Goal: Find contact information: Find contact information

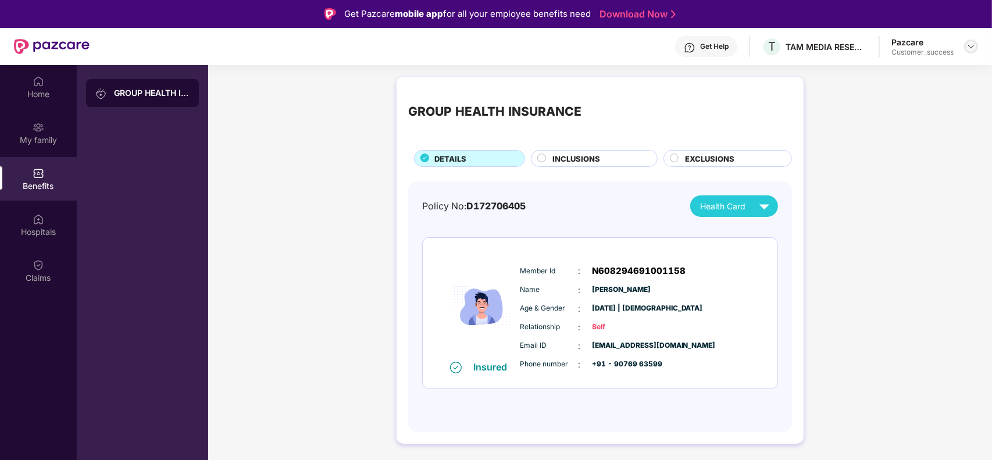
click at [969, 51] on img at bounding box center [970, 46] width 9 height 9
click at [903, 70] on div "Switch to partner view" at bounding box center [916, 73] width 151 height 23
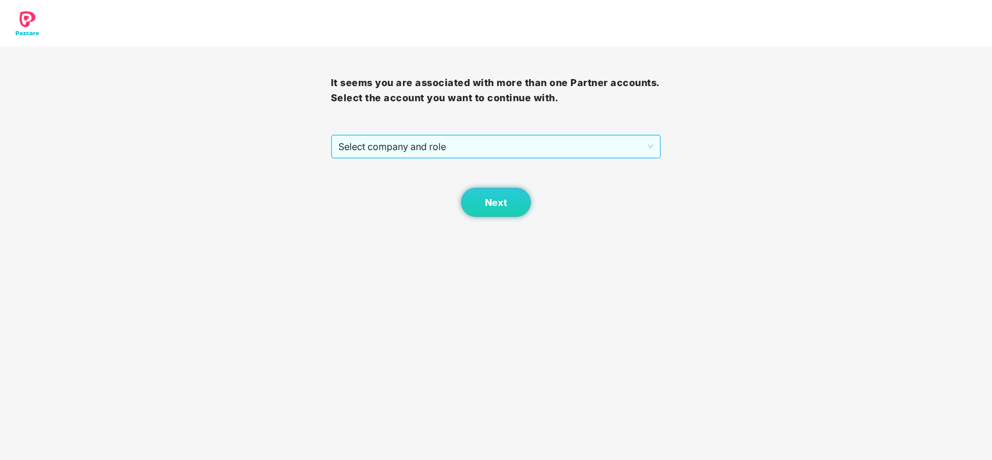
click at [483, 144] on span "Select company and role" at bounding box center [496, 146] width 316 height 22
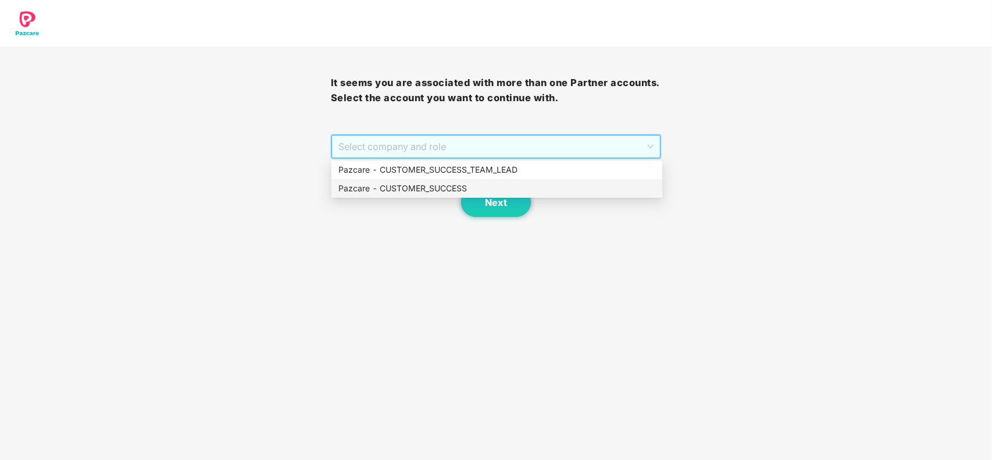
click at [427, 184] on div "Pazcare - CUSTOMER_SUCCESS" at bounding box center [496, 188] width 317 height 13
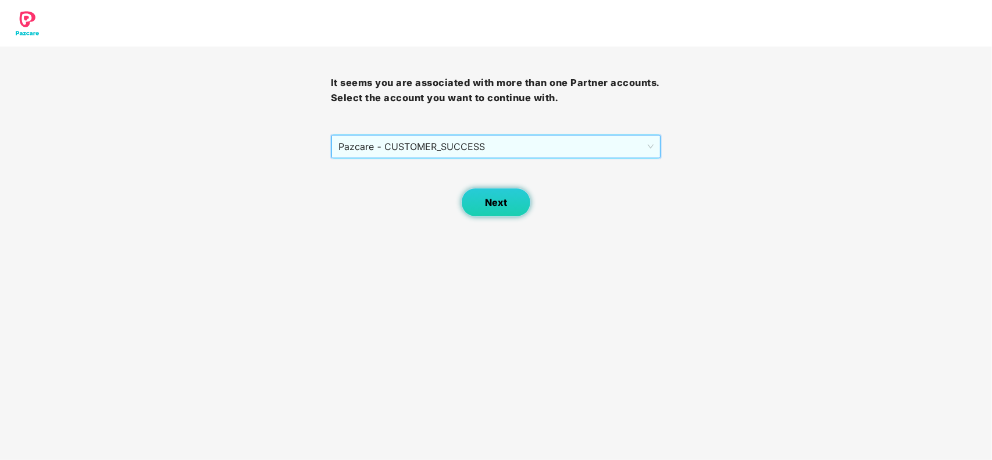
click at [495, 204] on span "Next" at bounding box center [496, 202] width 22 height 11
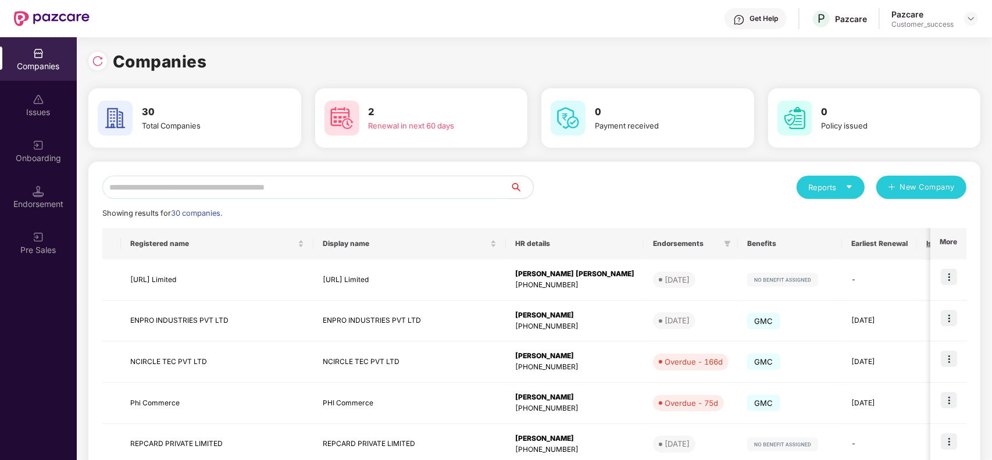
click at [231, 192] on input "text" at bounding box center [306, 187] width 408 height 23
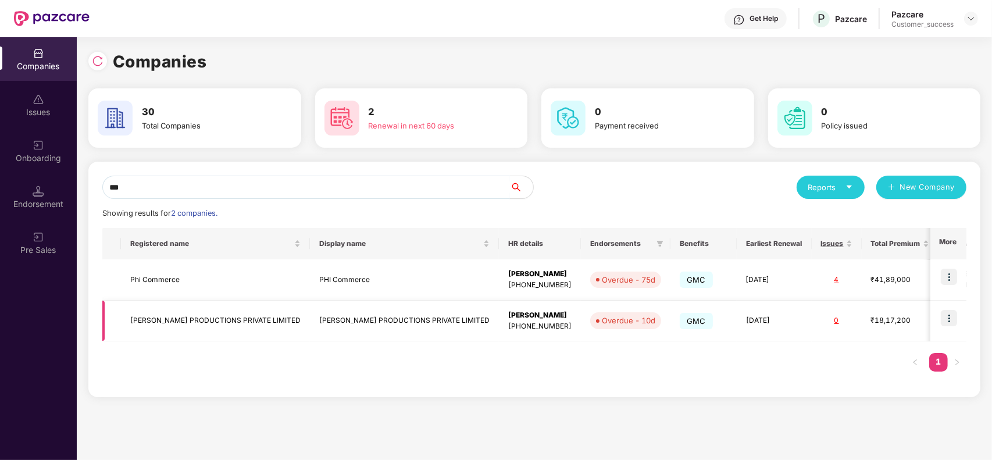
type input "***"
click at [942, 317] on img at bounding box center [949, 318] width 16 height 16
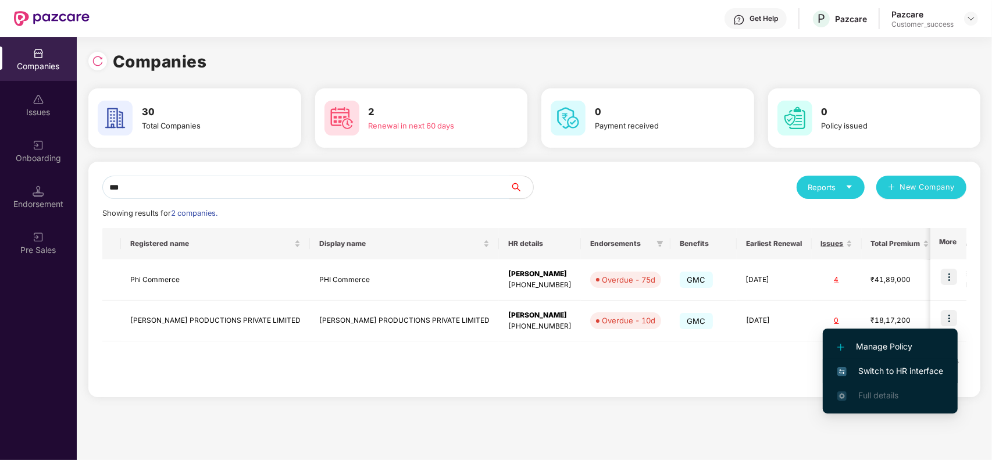
click at [871, 377] on span "Switch to HR interface" at bounding box center [890, 371] width 106 height 13
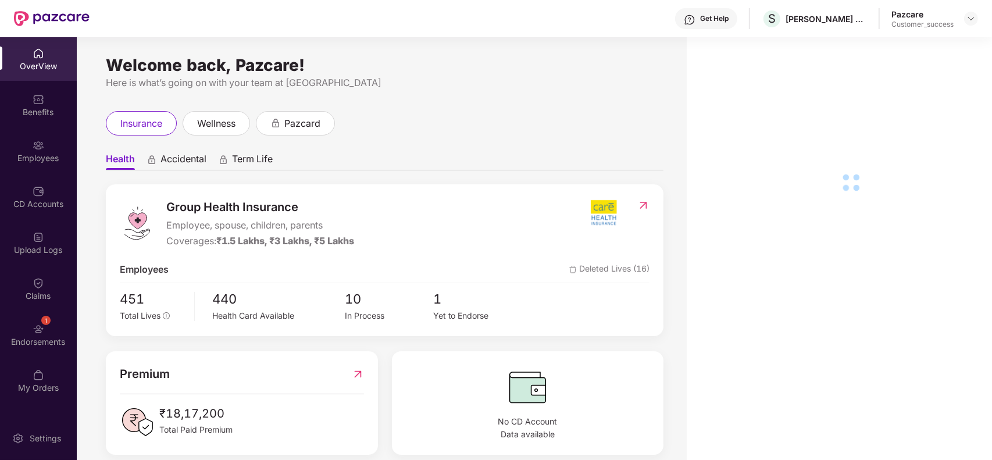
click at [41, 147] on img at bounding box center [39, 146] width 12 height 12
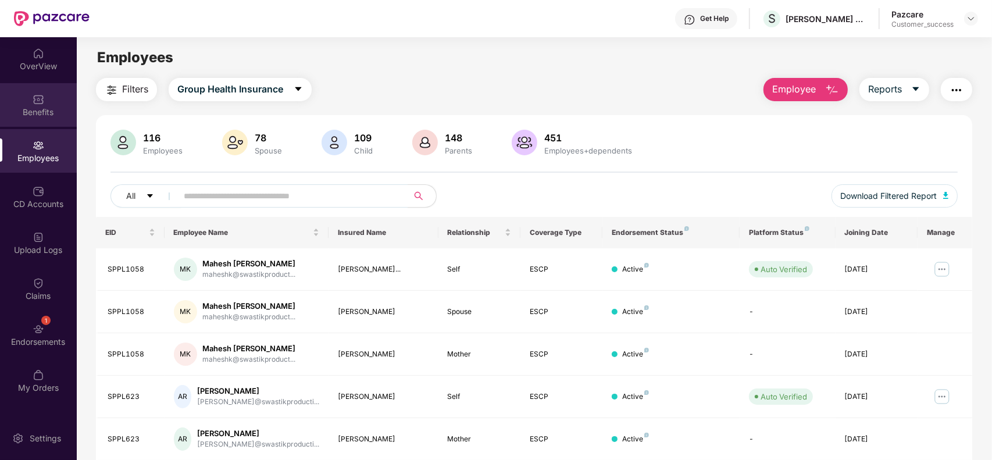
click at [36, 108] on div "Benefits" at bounding box center [38, 112] width 77 height 12
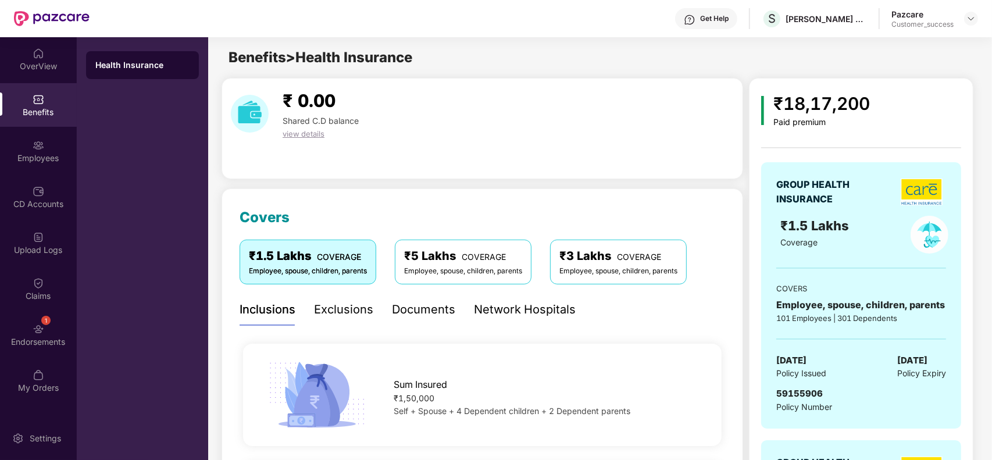
click at [866, 403] on div "59155906 Policy Number" at bounding box center [861, 400] width 170 height 27
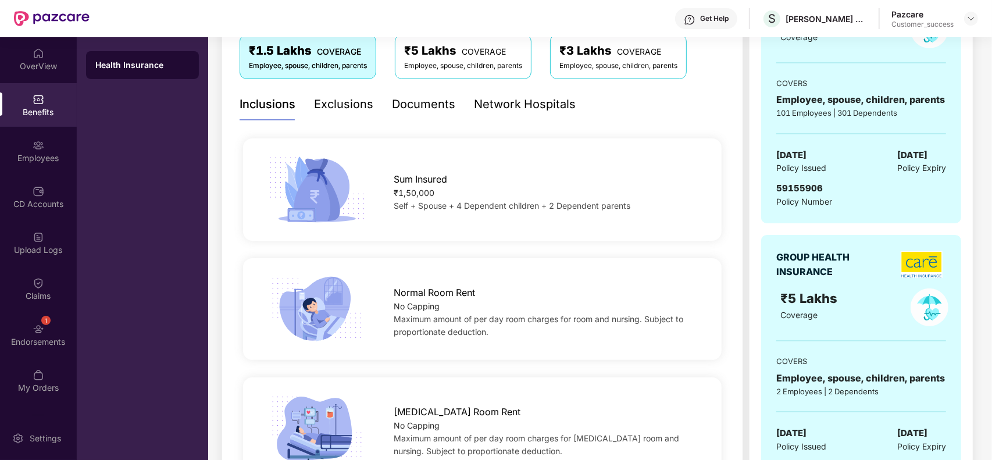
scroll to position [204, 0]
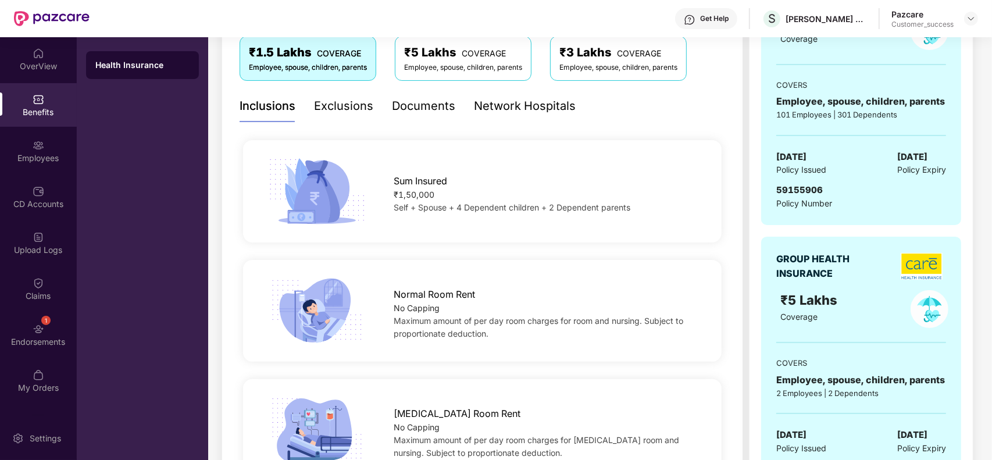
click at [797, 191] on span "59155906" at bounding box center [799, 189] width 47 height 11
copy span "59155906"
click at [969, 24] on div at bounding box center [971, 19] width 14 height 14
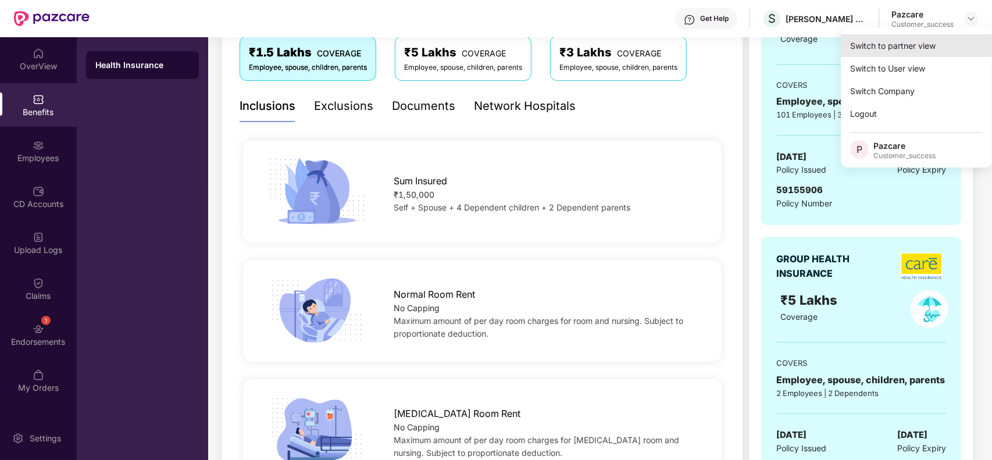
click at [911, 51] on div "Switch to partner view" at bounding box center [916, 45] width 151 height 23
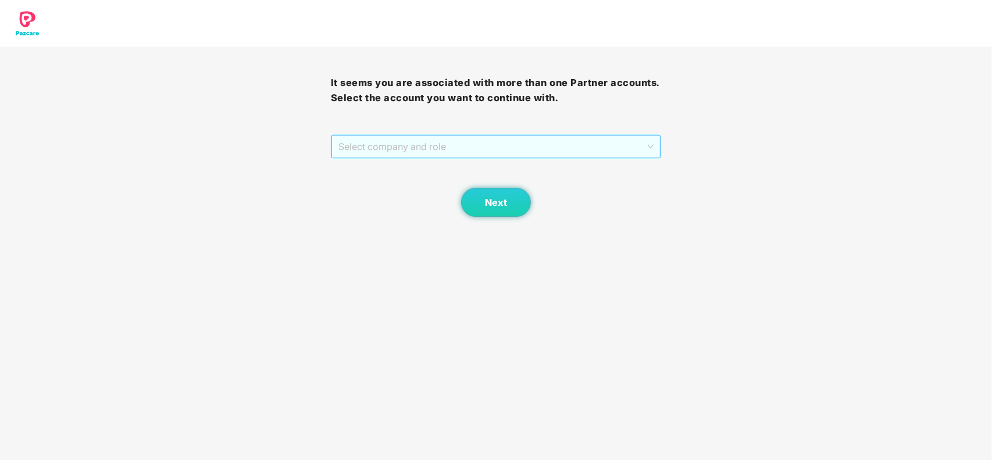
click at [466, 152] on span "Select company and role" at bounding box center [496, 146] width 316 height 22
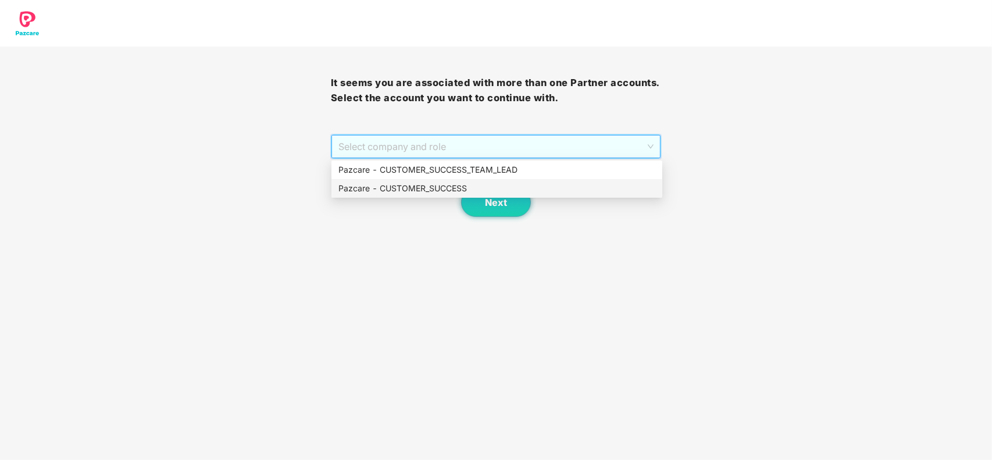
click at [426, 197] on div "Pazcare - CUSTOMER_SUCCESS" at bounding box center [496, 188] width 331 height 19
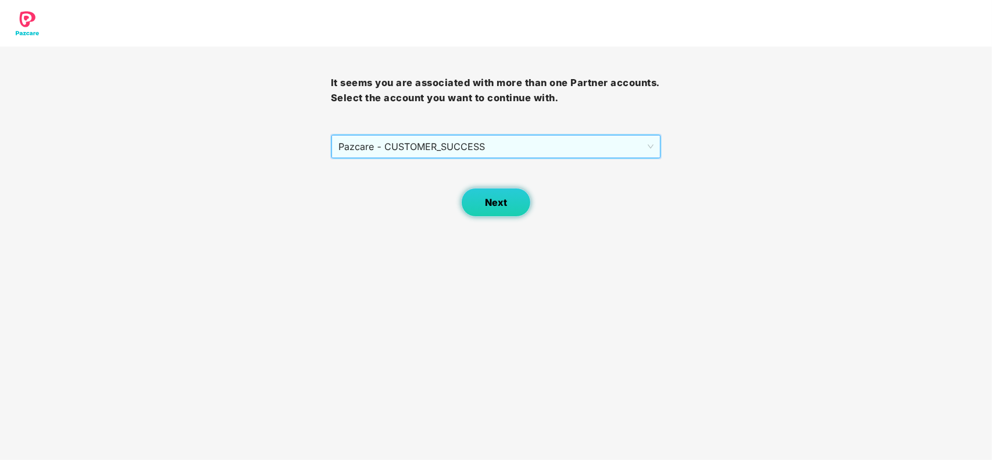
click at [487, 210] on button "Next" at bounding box center [496, 202] width 70 height 29
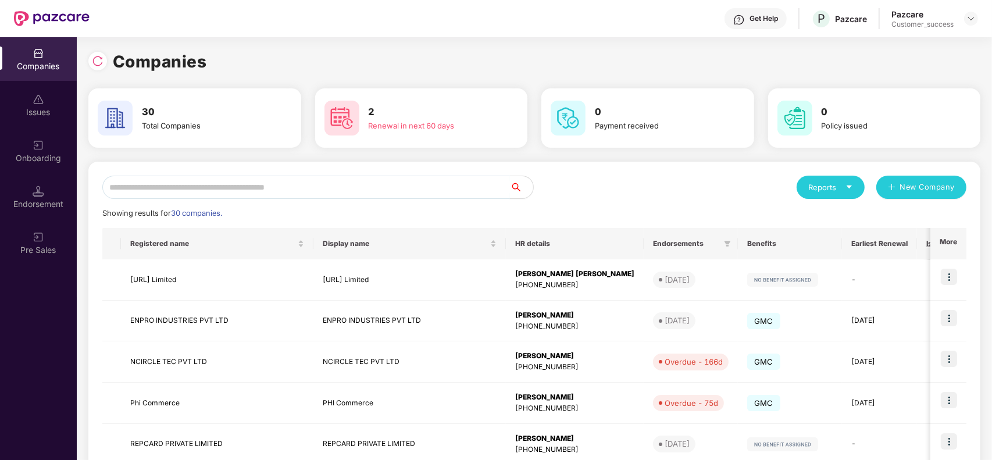
click at [238, 197] on input "text" at bounding box center [306, 187] width 408 height 23
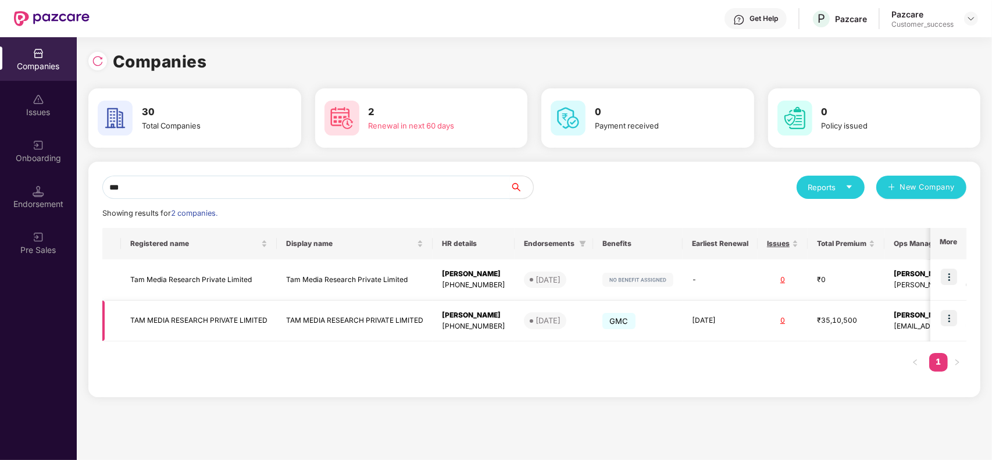
type input "***"
click at [950, 320] on img at bounding box center [949, 318] width 16 height 16
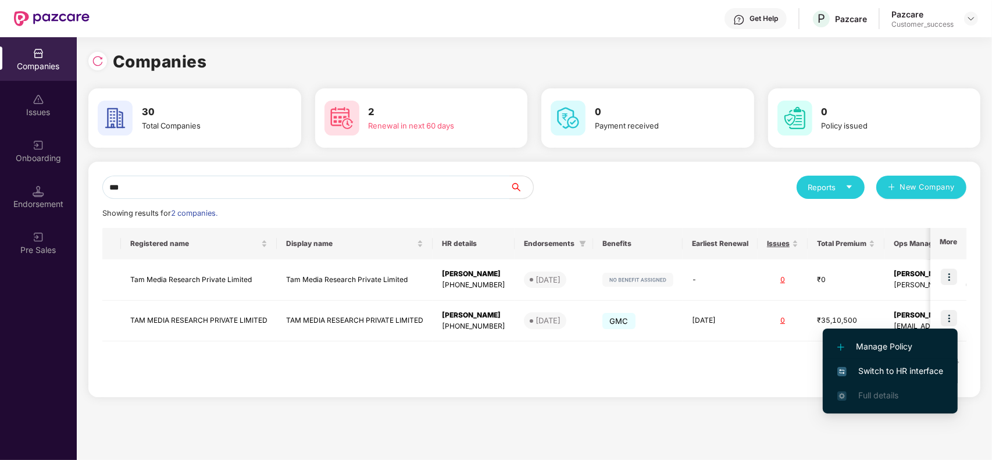
click at [870, 367] on span "Switch to HR interface" at bounding box center [890, 371] width 106 height 13
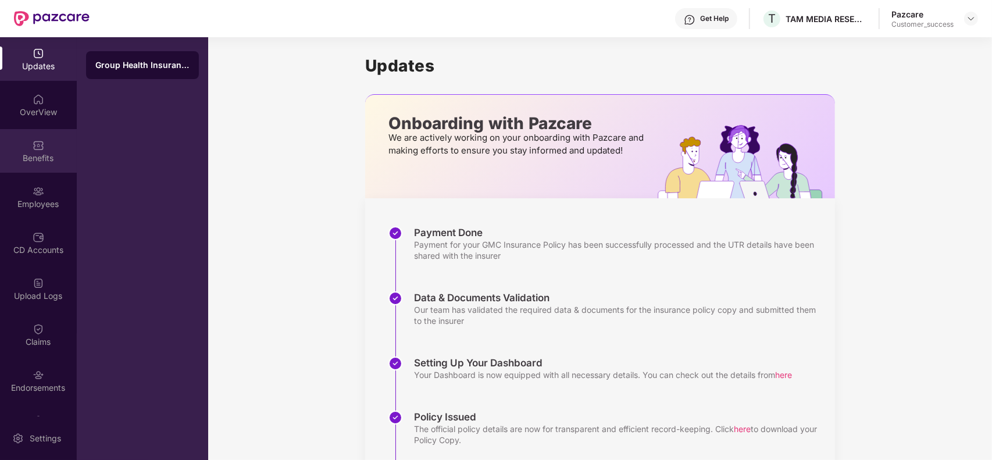
click at [44, 158] on div "Benefits" at bounding box center [38, 158] width 77 height 12
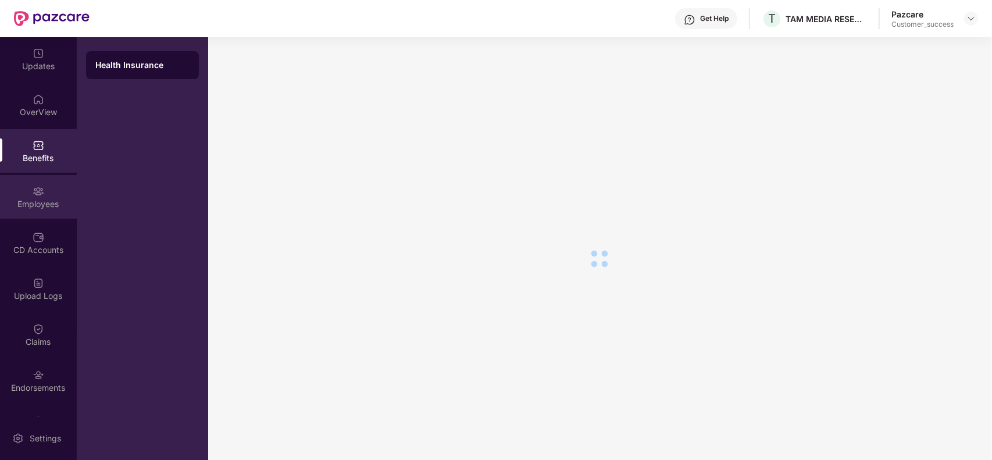
click at [42, 198] on div "Employees" at bounding box center [38, 204] width 77 height 12
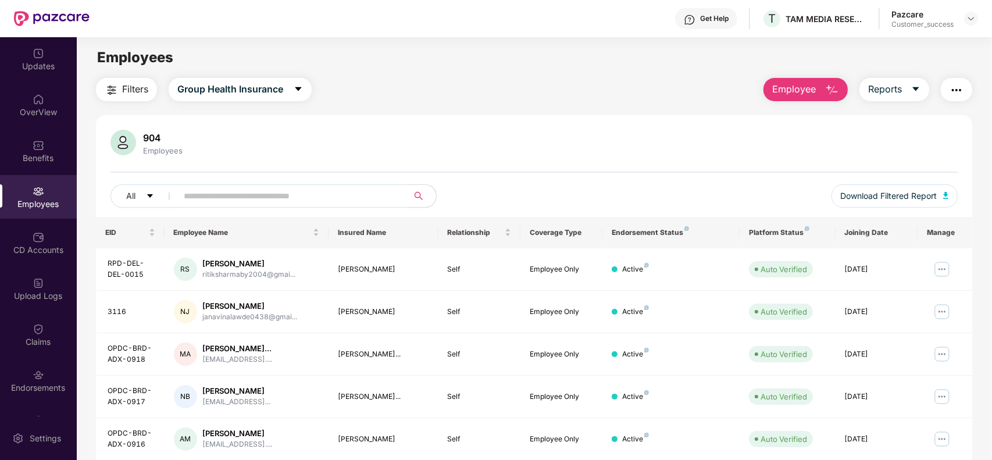
click at [301, 198] on input "text" at bounding box center [288, 195] width 209 height 17
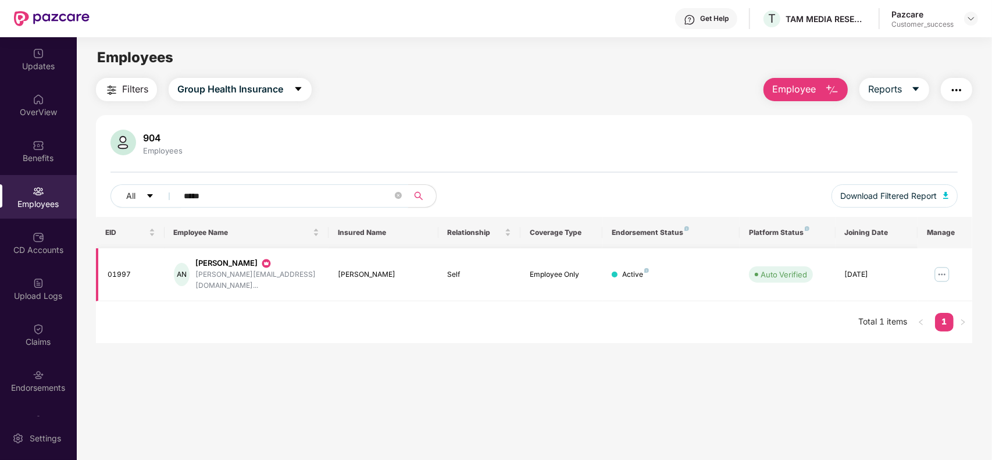
type input "*****"
click at [945, 265] on img at bounding box center [942, 274] width 19 height 19
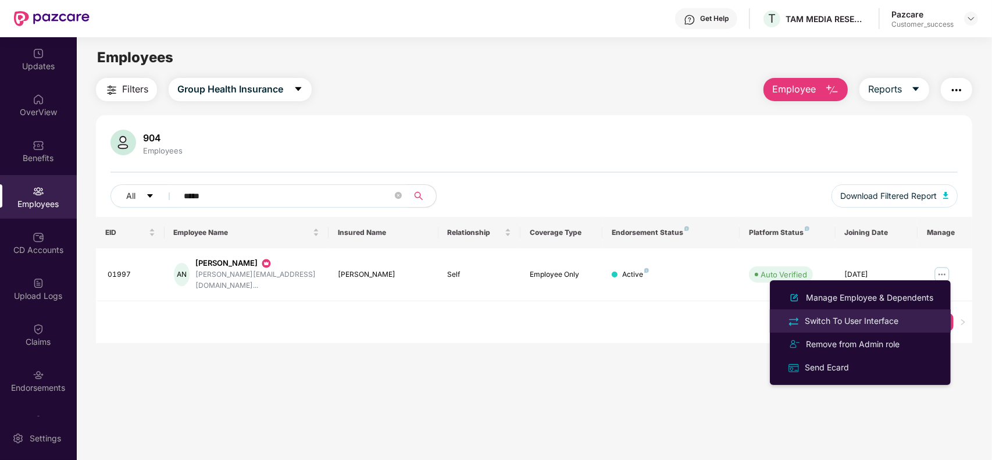
click at [859, 322] on div "Switch To User Interface" at bounding box center [851, 321] width 98 height 13
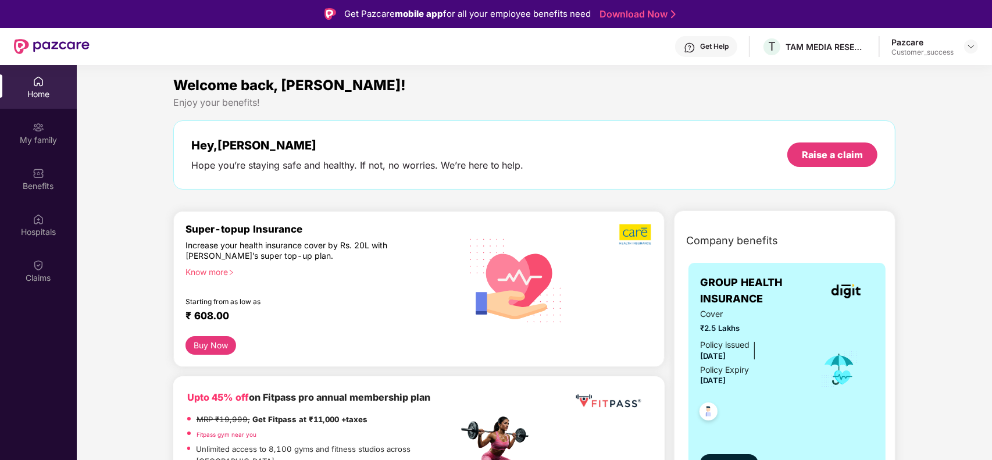
click at [731, 455] on button "View details" at bounding box center [729, 463] width 58 height 19
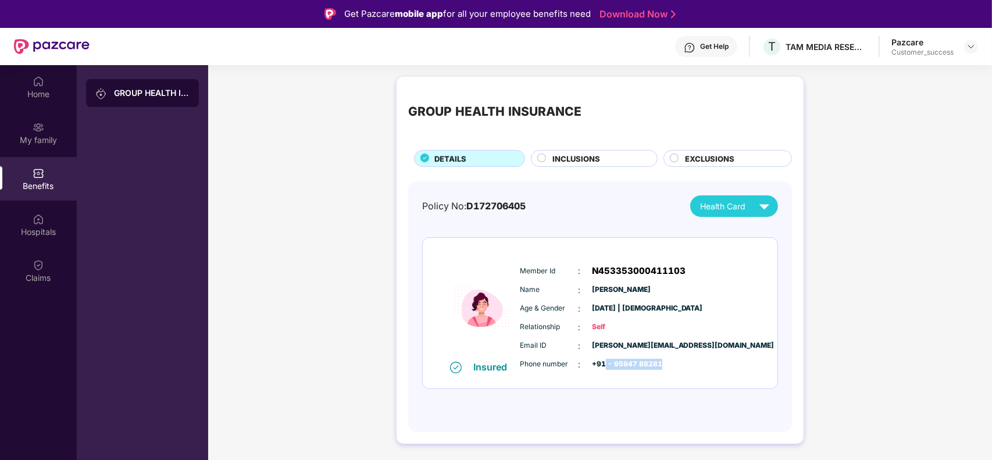
drag, startPoint x: 664, startPoint y: 362, endPoint x: 606, endPoint y: 365, distance: 58.2
click at [606, 365] on div "Phone number : +91 - 95947 88281" at bounding box center [635, 364] width 231 height 13
copy span "95947 88281"
click at [971, 47] on img at bounding box center [970, 46] width 9 height 9
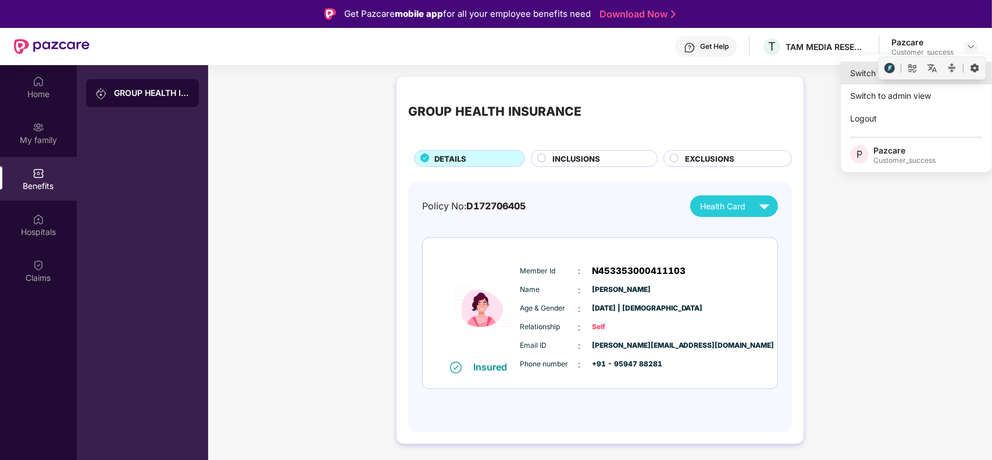
click at [859, 69] on div "Switch to partner view" at bounding box center [916, 73] width 151 height 23
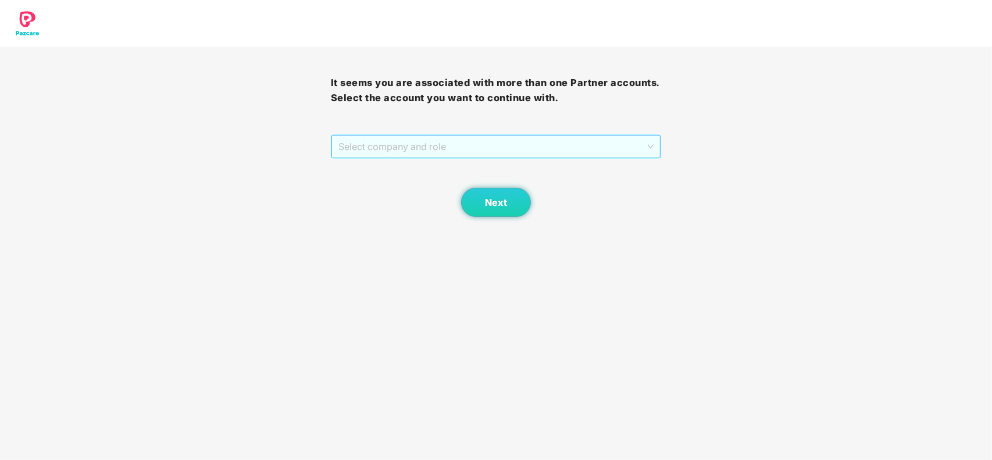
click at [441, 156] on span "Select company and role" at bounding box center [496, 146] width 316 height 22
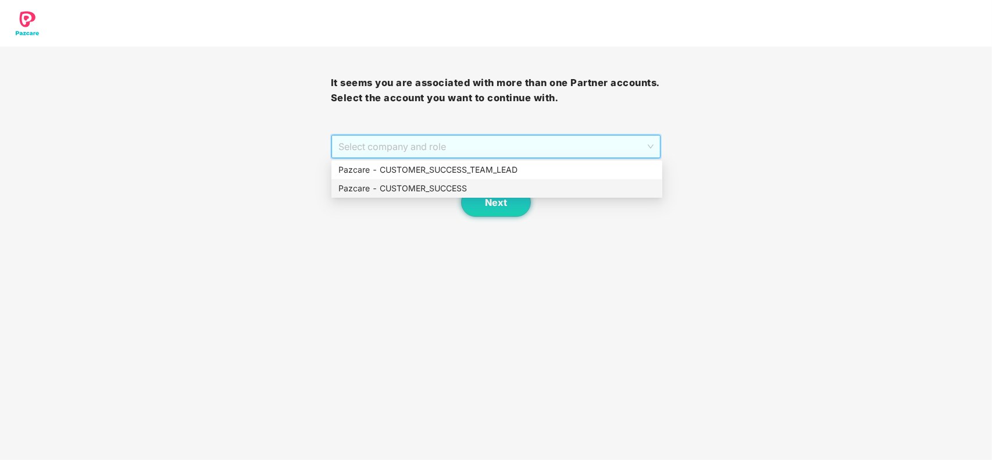
click at [413, 195] on div "Pazcare - CUSTOMER_SUCCESS" at bounding box center [496, 188] width 331 height 19
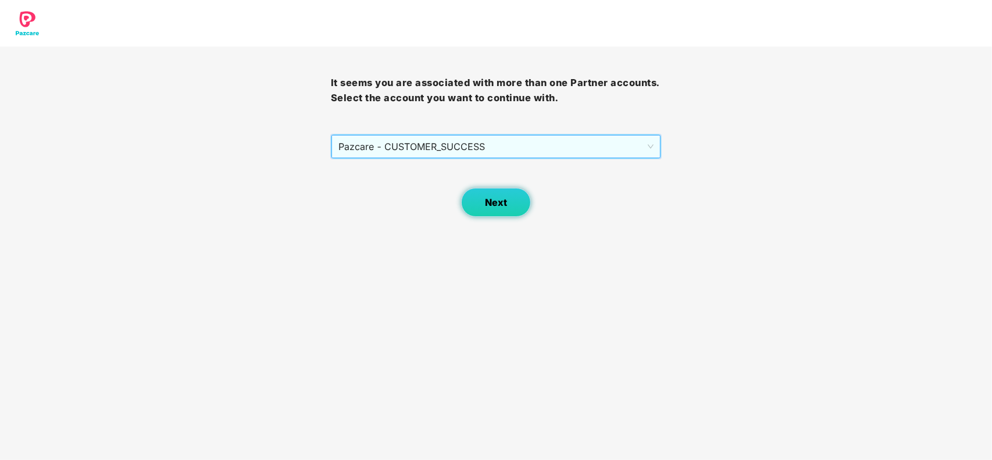
click at [494, 199] on span "Next" at bounding box center [496, 202] width 22 height 11
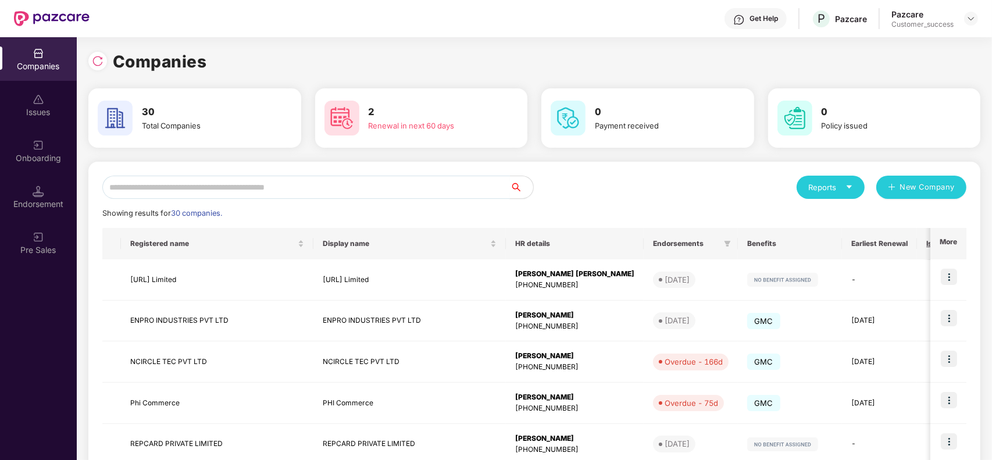
click at [292, 186] on input "text" at bounding box center [306, 187] width 408 height 23
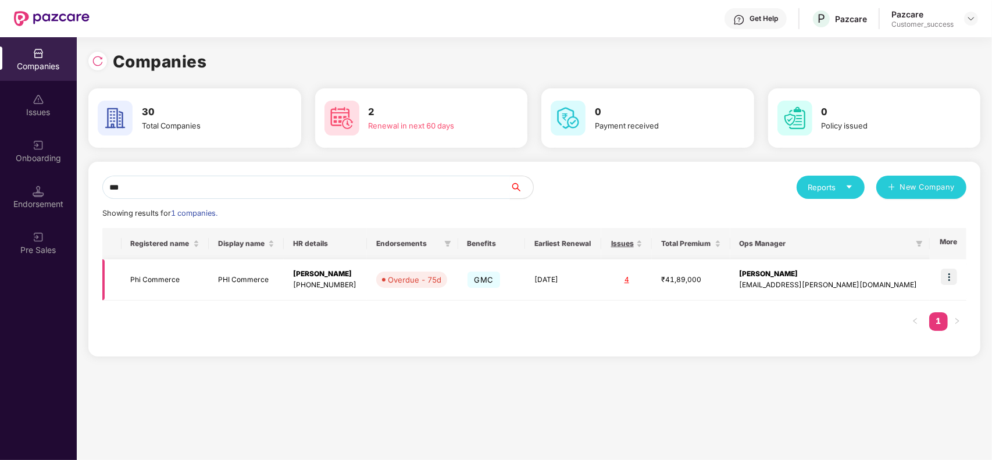
type input "***"
click at [951, 276] on img at bounding box center [949, 277] width 16 height 16
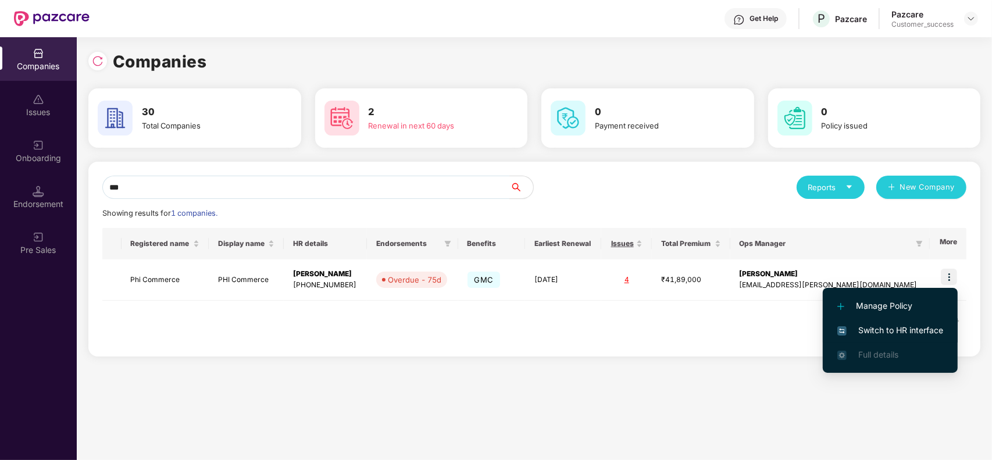
click at [868, 333] on span "Switch to HR interface" at bounding box center [890, 330] width 106 height 13
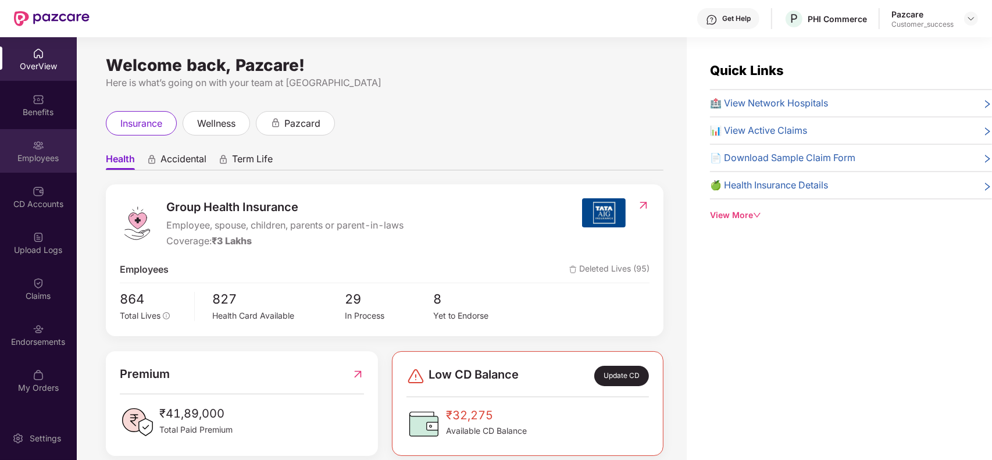
click at [47, 164] on div "Employees" at bounding box center [38, 151] width 77 height 44
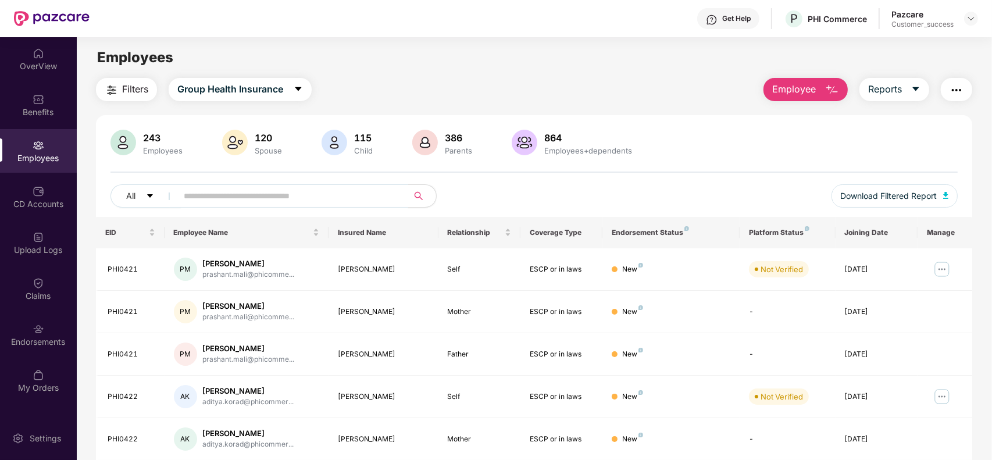
click at [366, 199] on input "text" at bounding box center [288, 195] width 209 height 17
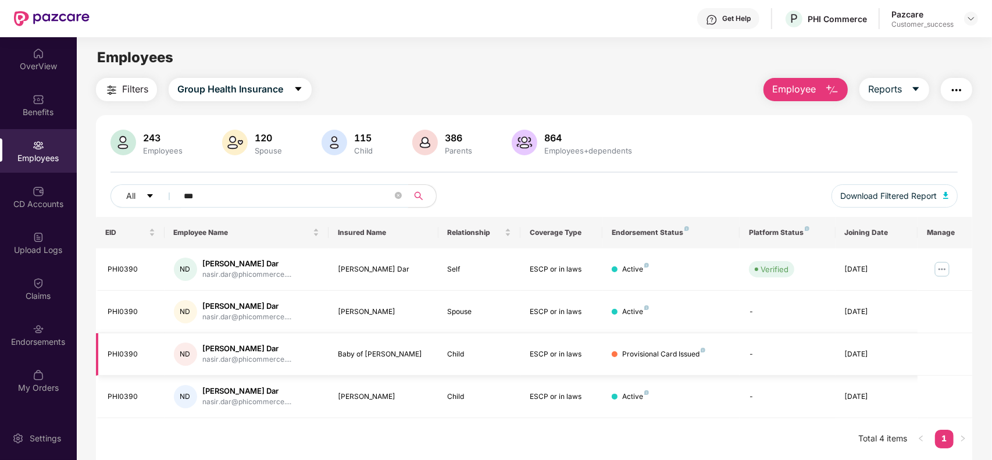
type input "***"
drag, startPoint x: 134, startPoint y: 354, endPoint x: 105, endPoint y: 354, distance: 29.7
click at [105, 354] on td "PHI0390" at bounding box center [130, 354] width 69 height 42
click at [138, 356] on div "PHI0390" at bounding box center [132, 354] width 48 height 11
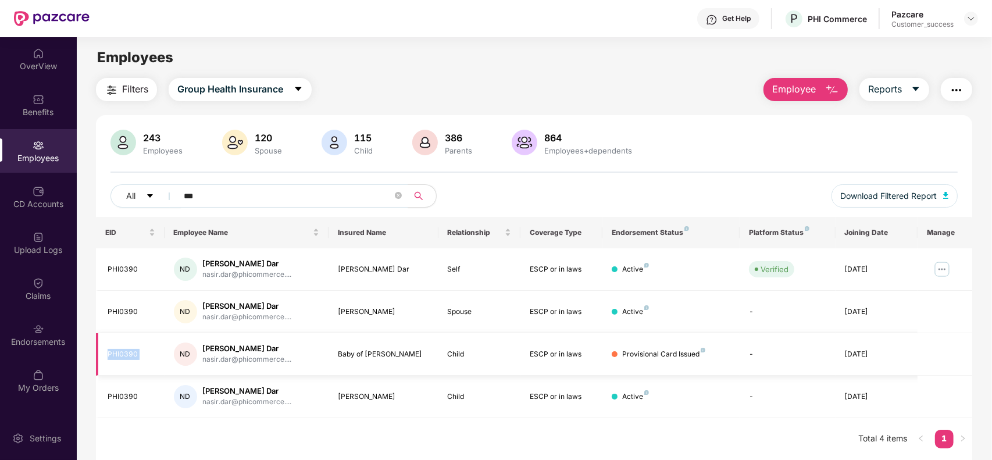
drag, startPoint x: 138, startPoint y: 356, endPoint x: 123, endPoint y: 355, distance: 15.1
click at [123, 355] on div "PHI0390" at bounding box center [132, 354] width 48 height 11
copy div "PHI0390"
click at [973, 18] on img at bounding box center [970, 18] width 9 height 9
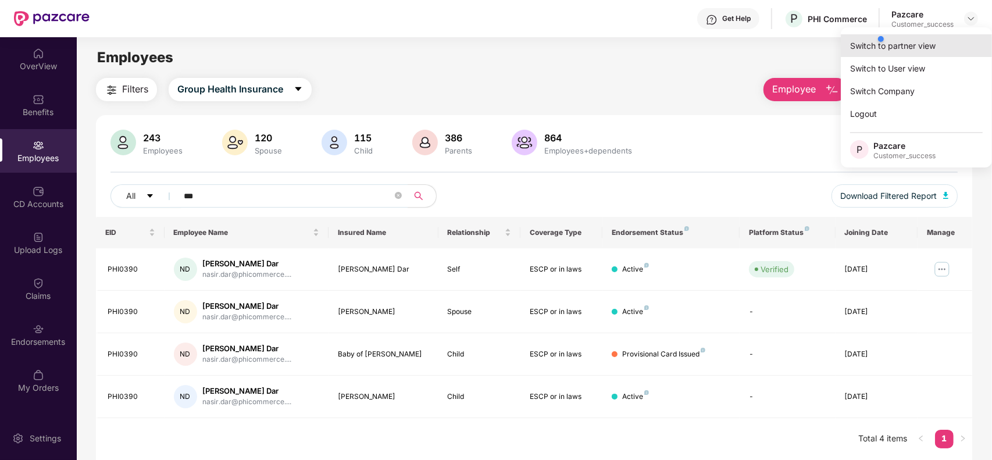
click at [861, 49] on div "Switch to partner view" at bounding box center [916, 45] width 151 height 23
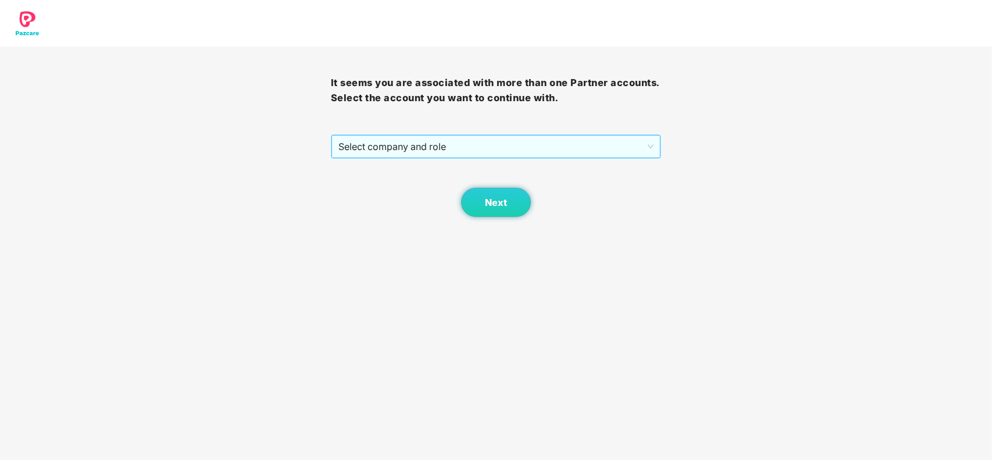
click at [451, 141] on span "Select company and role" at bounding box center [496, 146] width 316 height 22
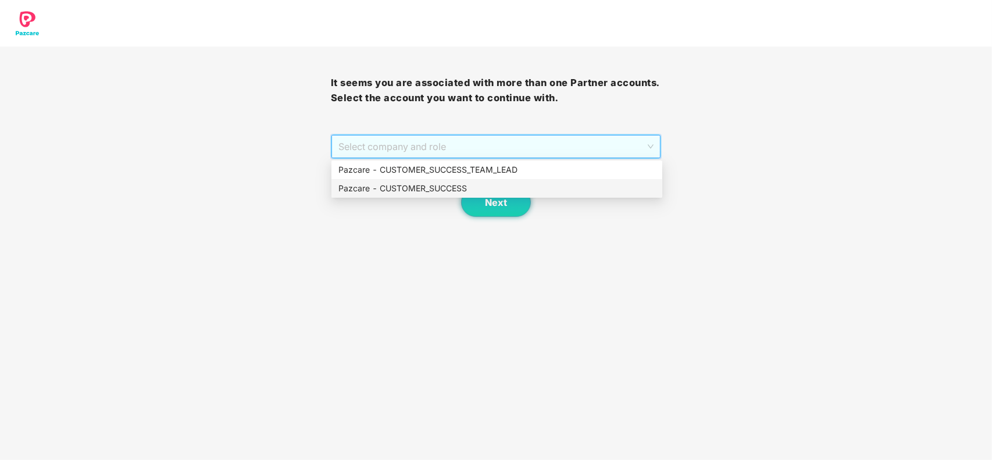
click at [431, 189] on div "Pazcare - CUSTOMER_SUCCESS" at bounding box center [496, 188] width 317 height 13
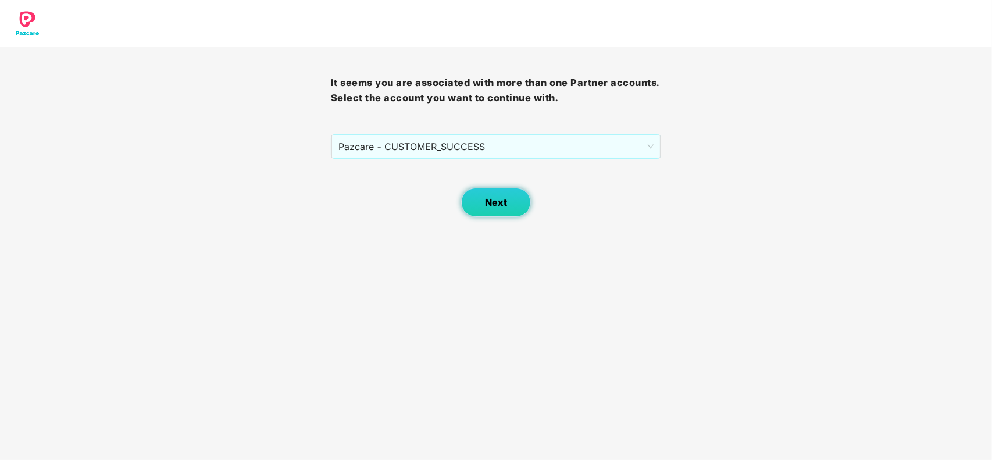
click at [481, 202] on button "Next" at bounding box center [496, 202] width 70 height 29
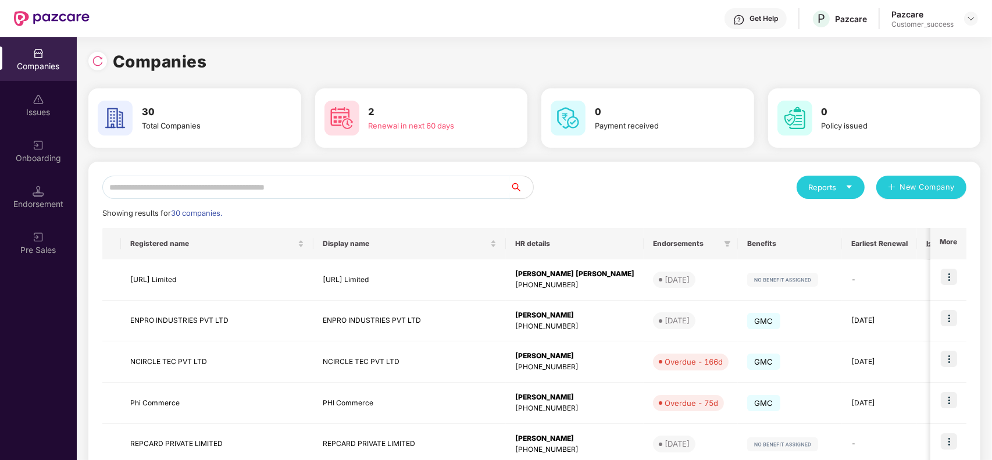
click at [217, 181] on input "text" at bounding box center [306, 187] width 408 height 23
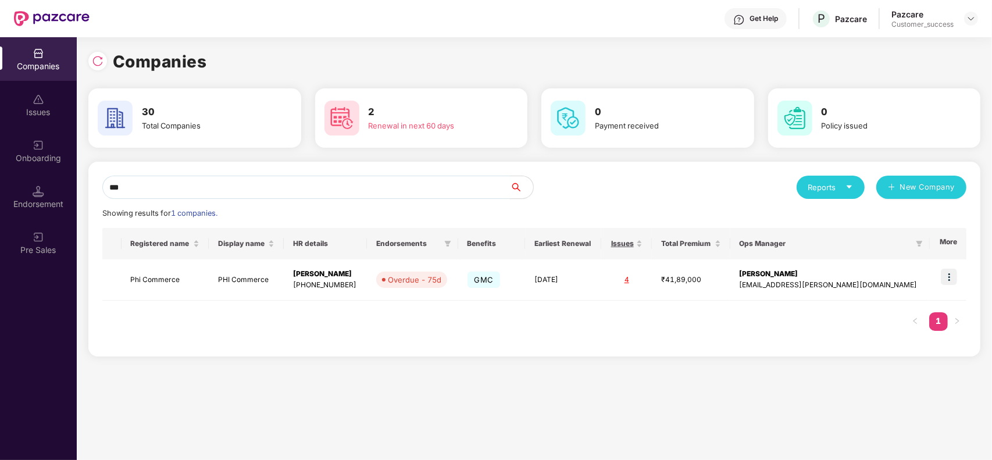
type input "***"
click at [954, 277] on img at bounding box center [949, 277] width 16 height 16
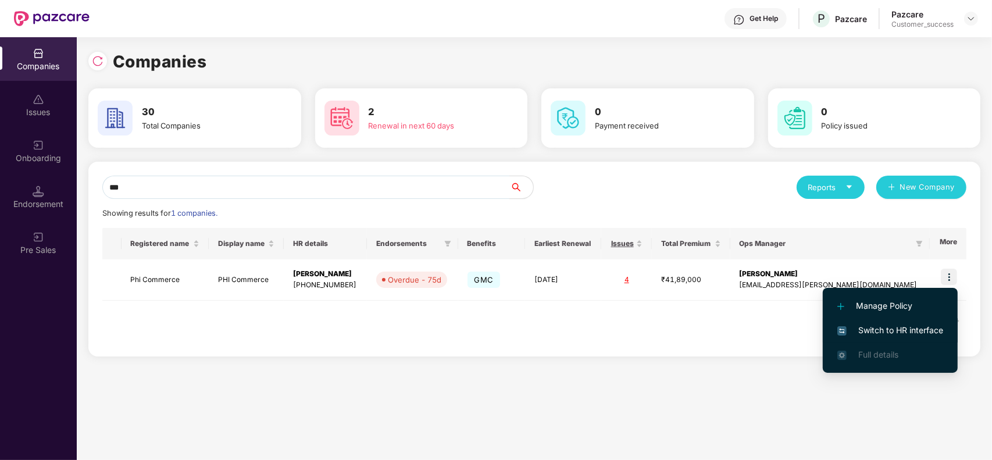
click at [880, 327] on span "Switch to HR interface" at bounding box center [890, 330] width 106 height 13
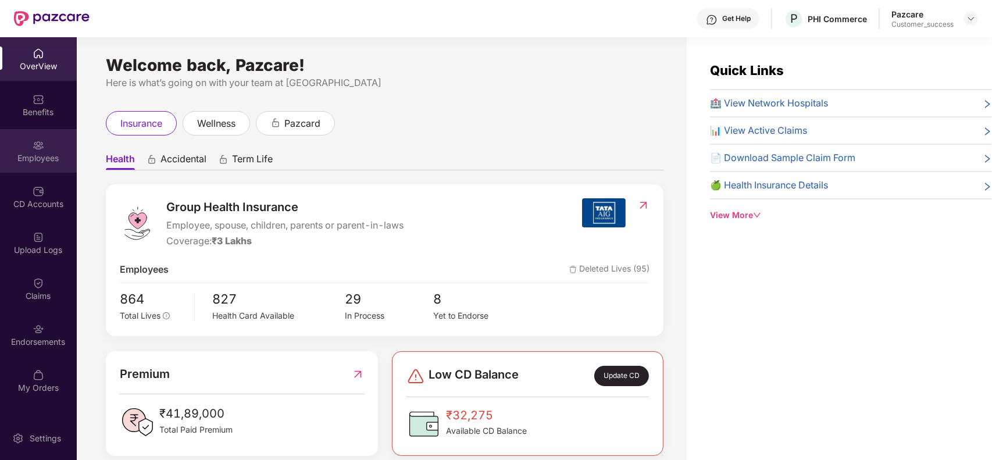
click at [44, 154] on div "Employees" at bounding box center [38, 158] width 77 height 12
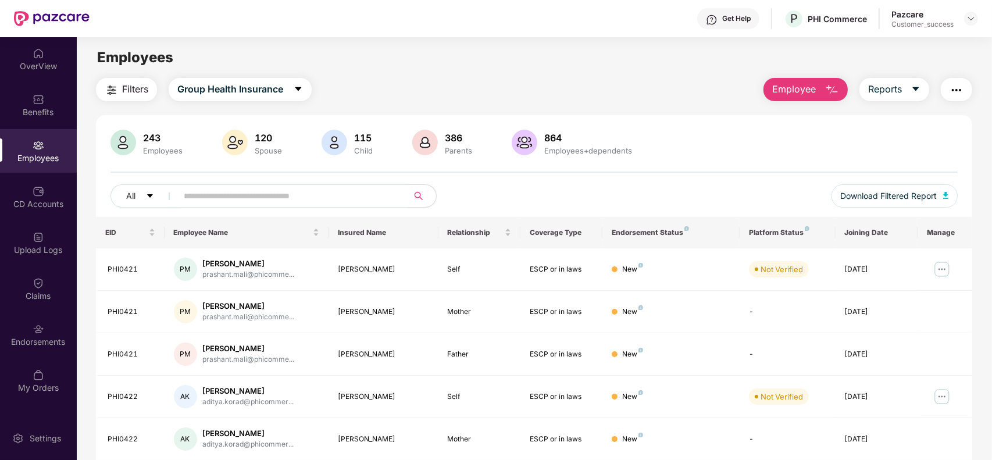
paste input "**********"
click at [251, 201] on input "text" at bounding box center [288, 195] width 209 height 17
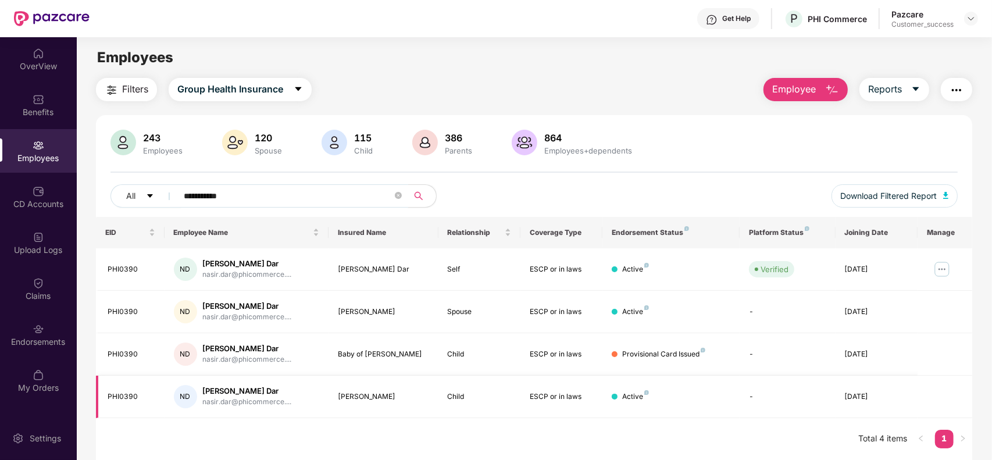
type input "**********"
click at [975, 25] on div at bounding box center [971, 19] width 14 height 14
click at [975, 24] on div at bounding box center [971, 19] width 14 height 14
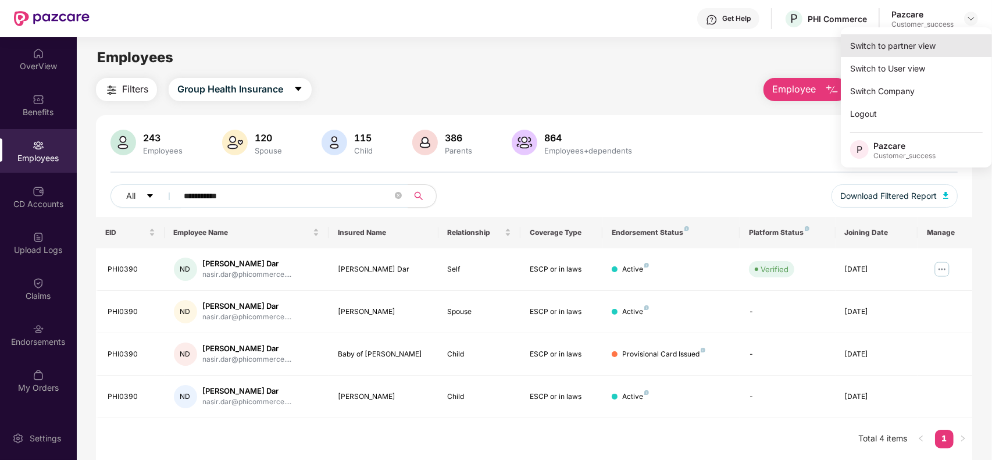
click at [919, 42] on div "Switch to partner view" at bounding box center [916, 45] width 151 height 23
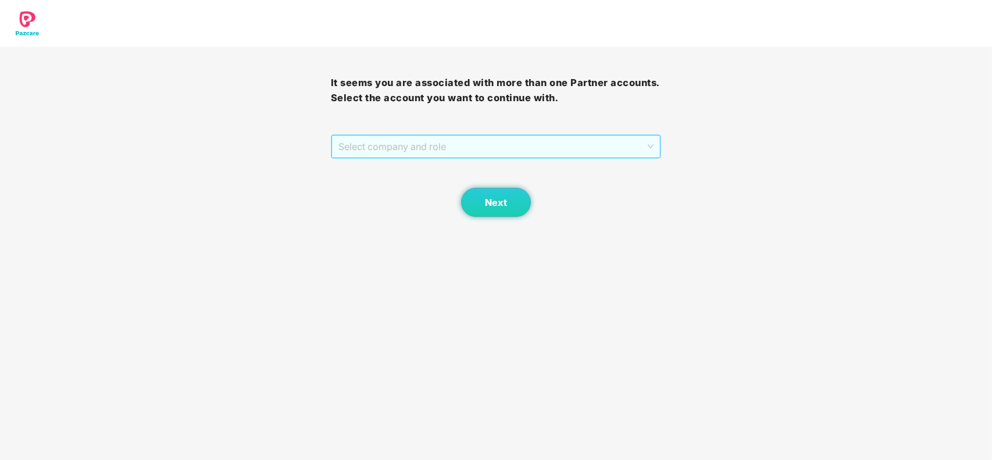
click at [483, 144] on span "Select company and role" at bounding box center [496, 146] width 316 height 22
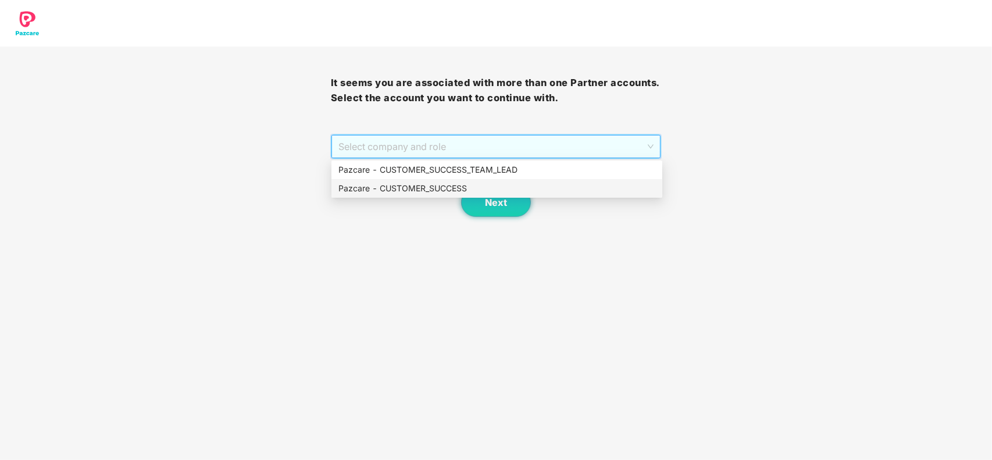
click at [439, 187] on div "Pazcare - CUSTOMER_SUCCESS" at bounding box center [496, 188] width 317 height 13
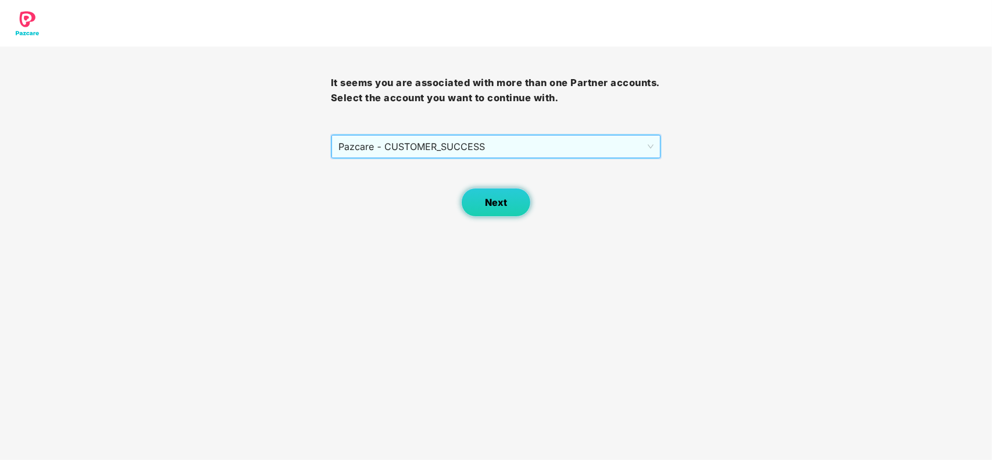
click at [469, 198] on button "Next" at bounding box center [496, 202] width 70 height 29
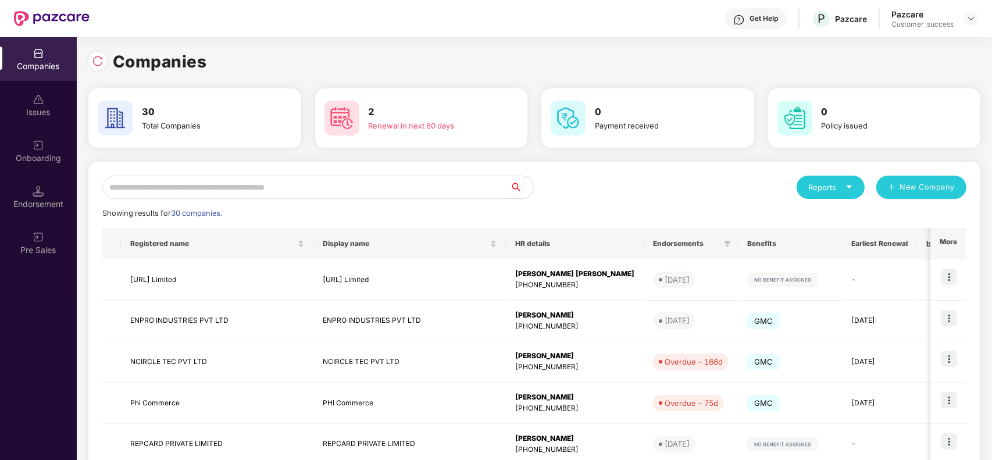
click at [321, 184] on input "text" at bounding box center [306, 187] width 408 height 23
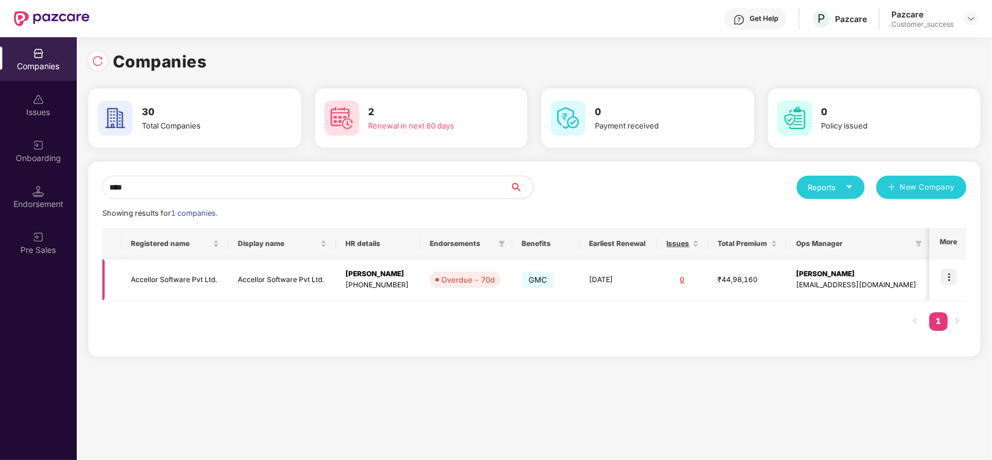
type input "****"
click at [952, 279] on img at bounding box center [949, 277] width 16 height 16
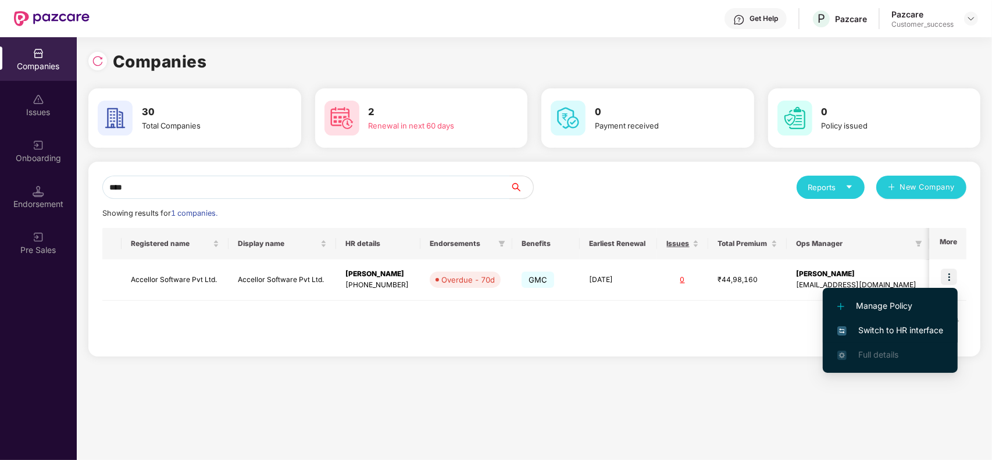
click at [888, 327] on span "Switch to HR interface" at bounding box center [890, 330] width 106 height 13
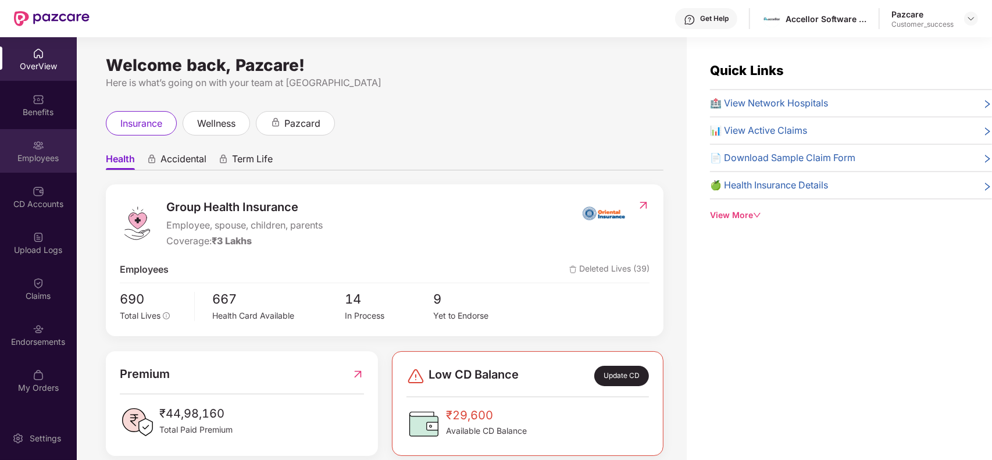
click at [33, 146] on img at bounding box center [39, 146] width 12 height 12
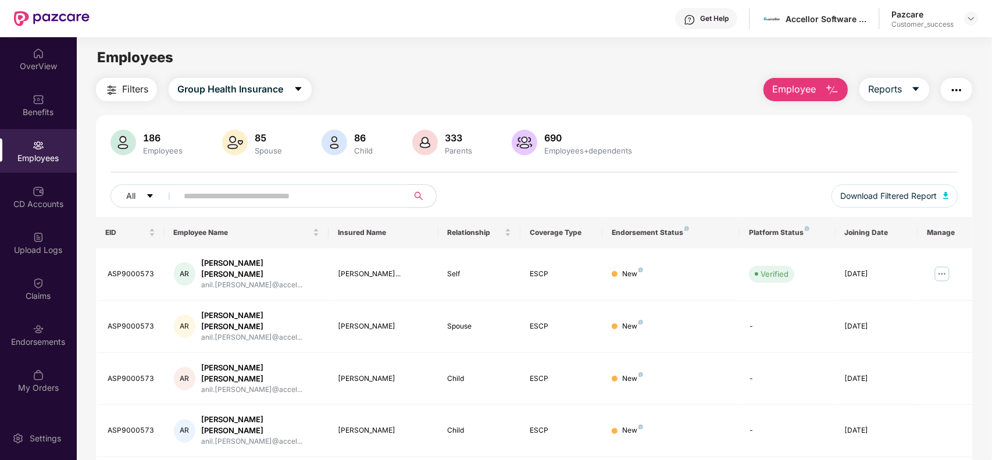
click at [240, 196] on input "text" at bounding box center [288, 195] width 209 height 17
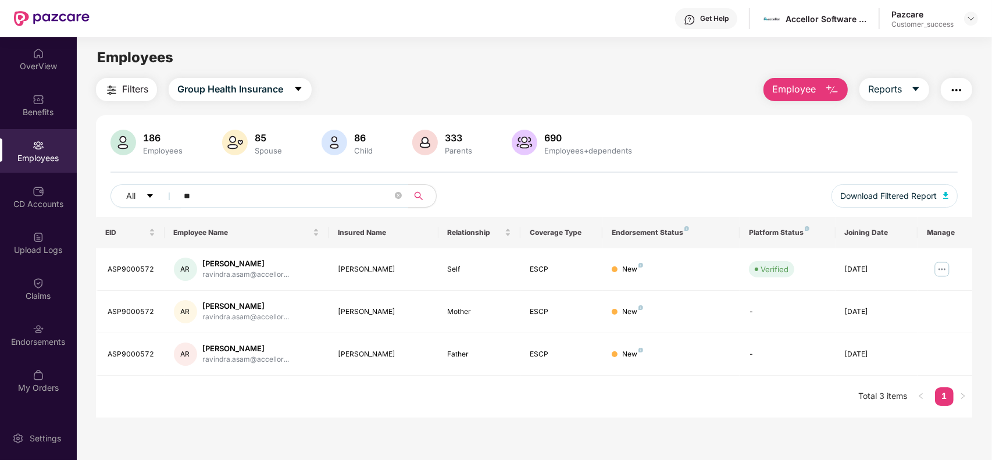
type input "*"
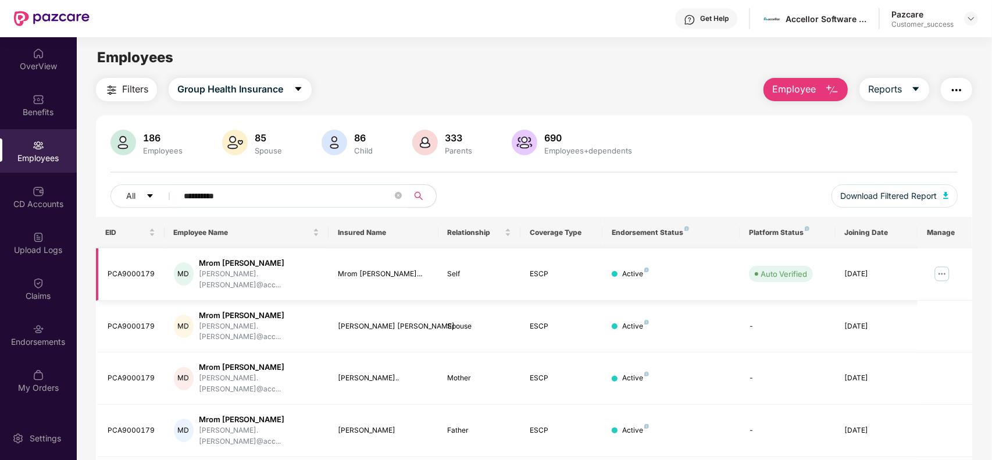
type input "**********"
click at [943, 271] on img at bounding box center [942, 274] width 19 height 19
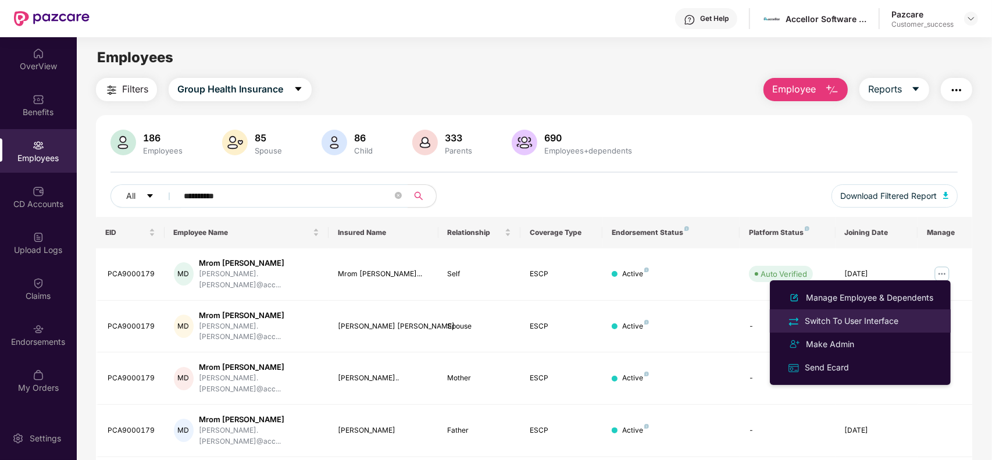
click at [870, 315] on div "Switch To User Interface" at bounding box center [851, 321] width 98 height 13
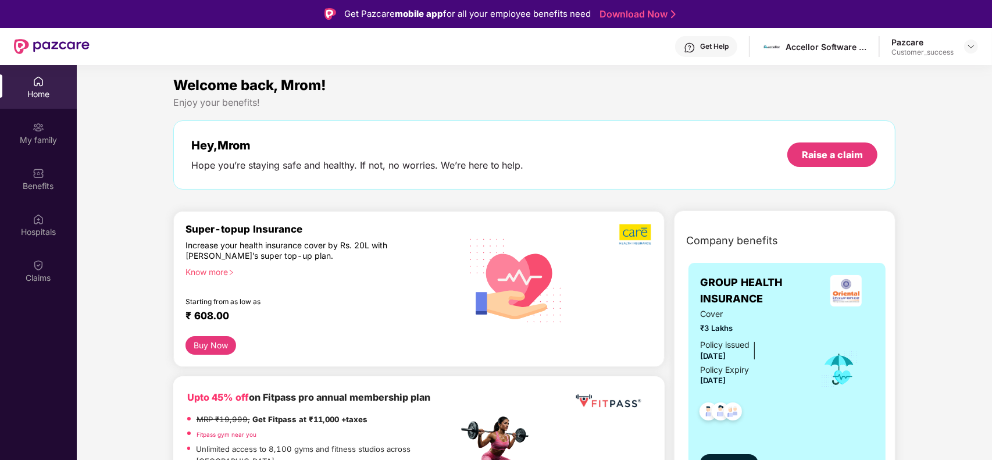
click at [736, 454] on button "View details" at bounding box center [729, 463] width 58 height 19
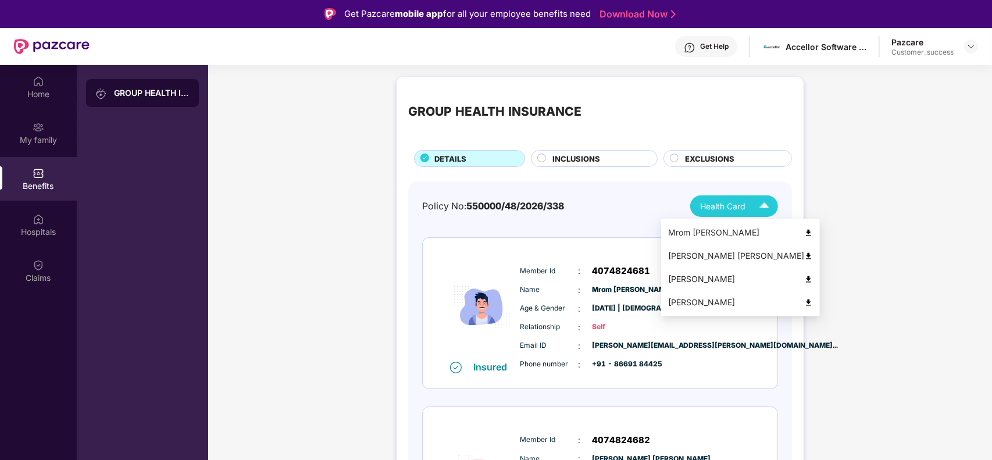
click at [713, 206] on span "Health Card" at bounding box center [722, 206] width 45 height 13
click at [804, 256] on img at bounding box center [808, 256] width 9 height 9
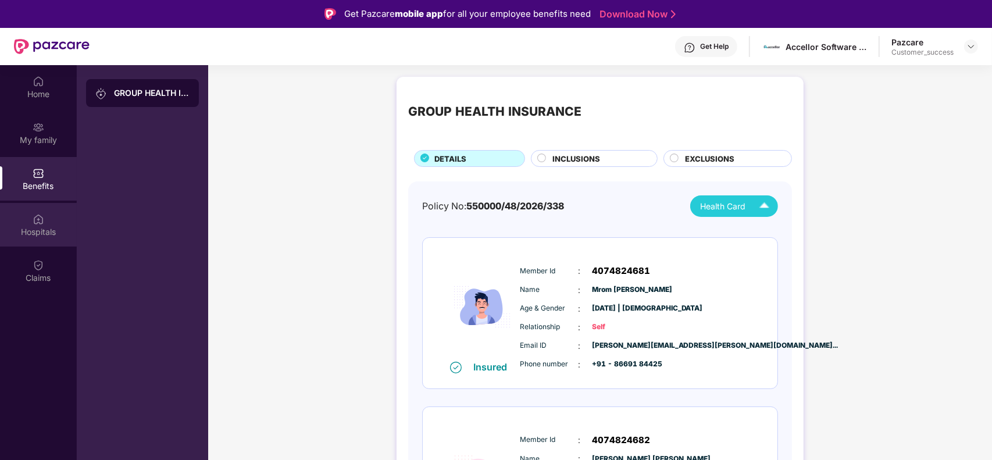
click at [31, 234] on div "Hospitals" at bounding box center [38, 232] width 77 height 12
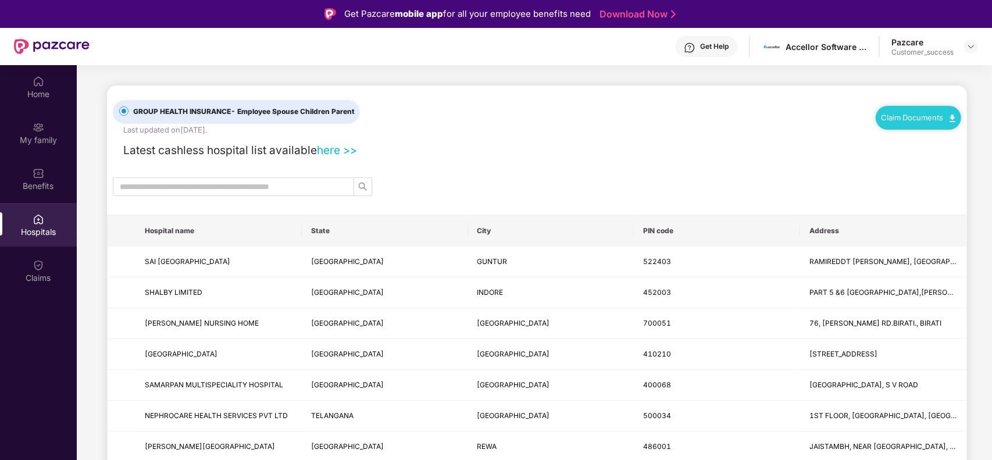
click at [335, 150] on link "here >>" at bounding box center [337, 150] width 40 height 14
click at [974, 47] on img at bounding box center [970, 46] width 9 height 9
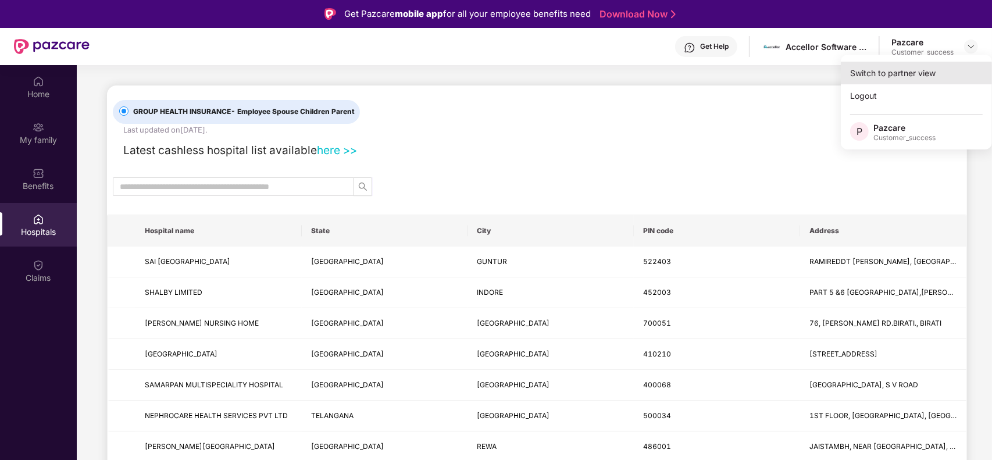
click at [881, 77] on div "Switch to partner view" at bounding box center [916, 73] width 151 height 23
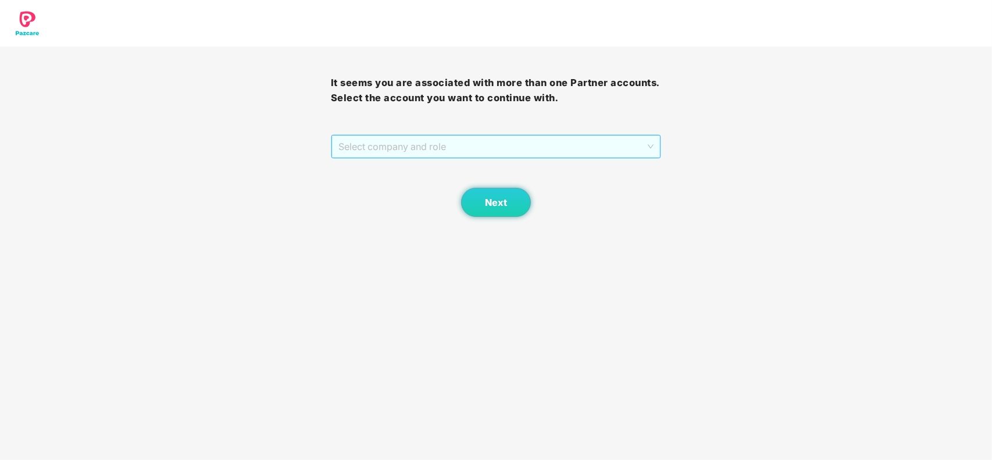
click at [472, 147] on span "Select company and role" at bounding box center [496, 146] width 316 height 22
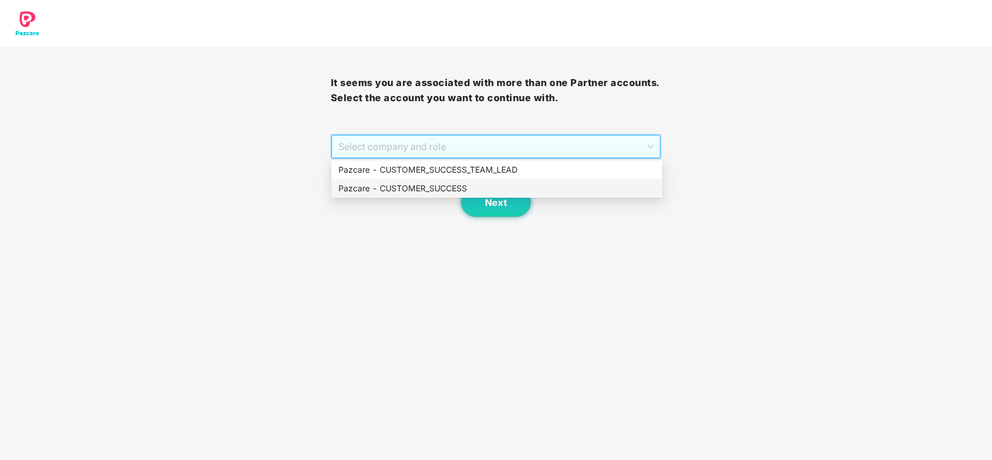
click at [455, 189] on div "Pazcare - CUSTOMER_SUCCESS" at bounding box center [496, 188] width 317 height 13
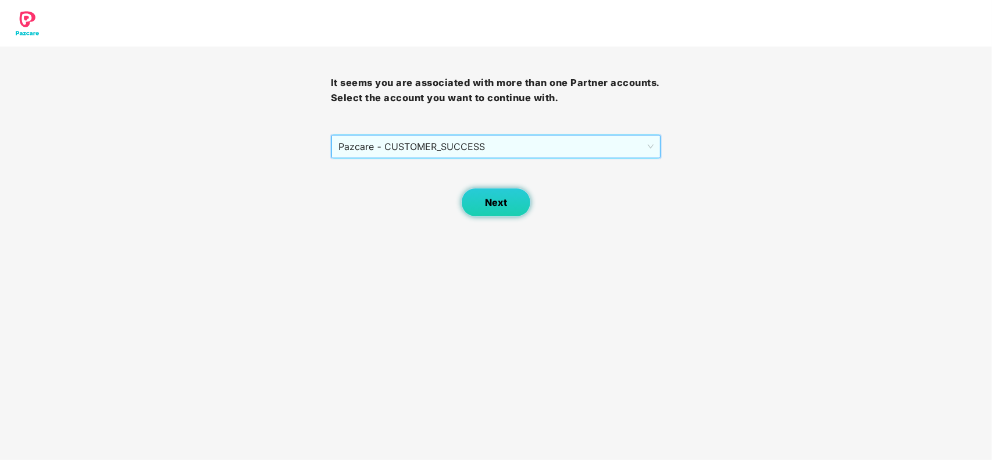
click at [491, 197] on span "Next" at bounding box center [496, 202] width 22 height 11
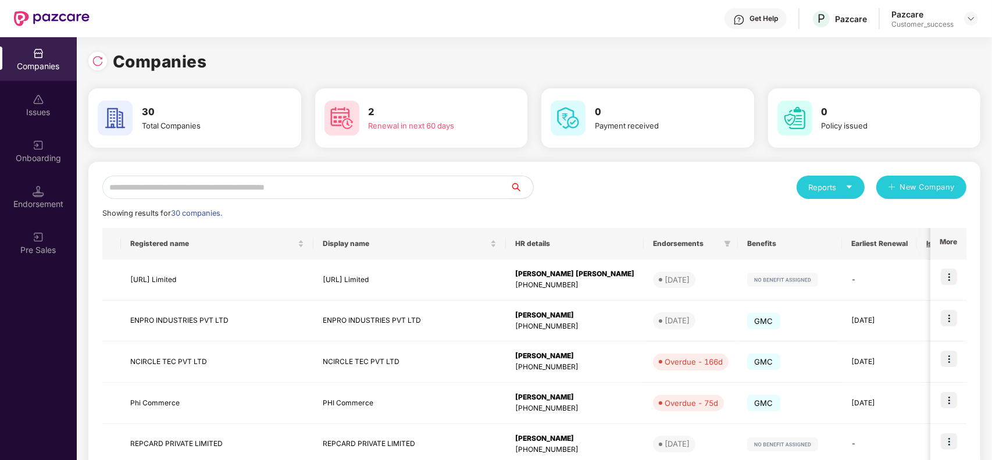
click at [231, 189] on input "text" at bounding box center [306, 187] width 408 height 23
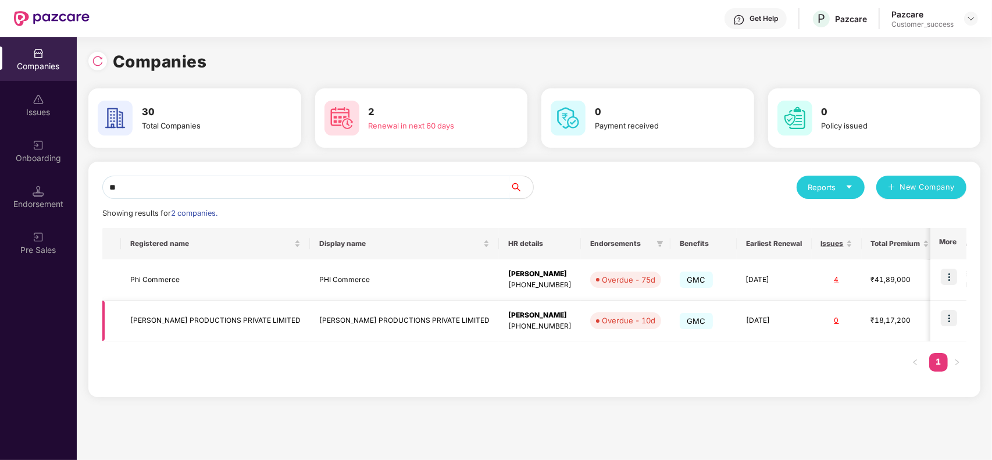
type input "**"
click at [951, 320] on img at bounding box center [949, 318] width 16 height 16
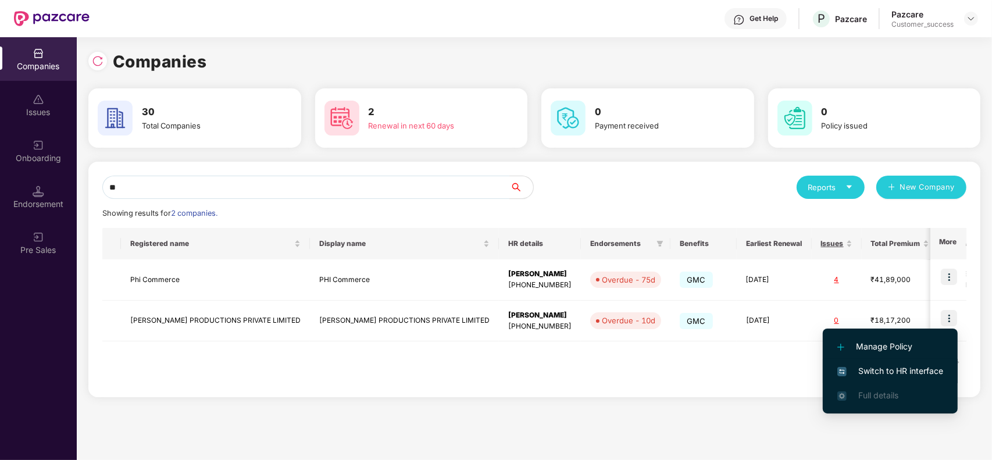
click at [874, 369] on span "Switch to HR interface" at bounding box center [890, 371] width 106 height 13
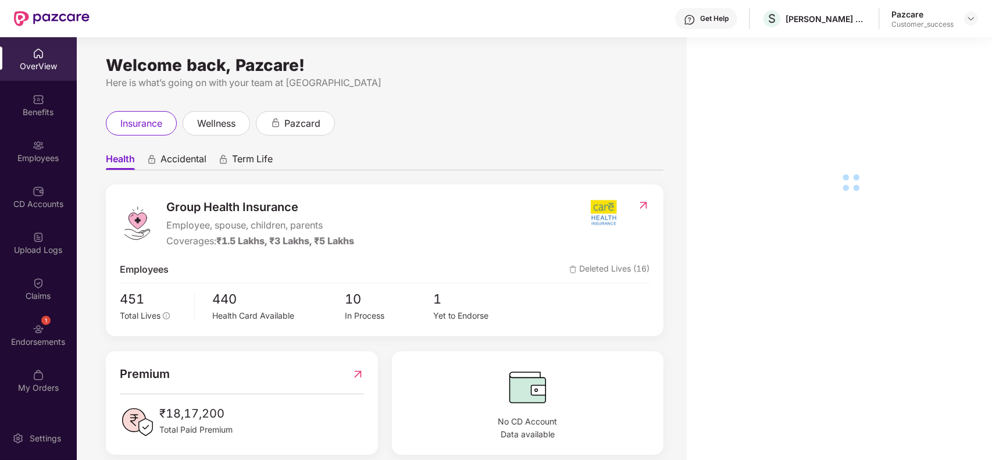
click at [42, 153] on div "Employees" at bounding box center [38, 158] width 77 height 12
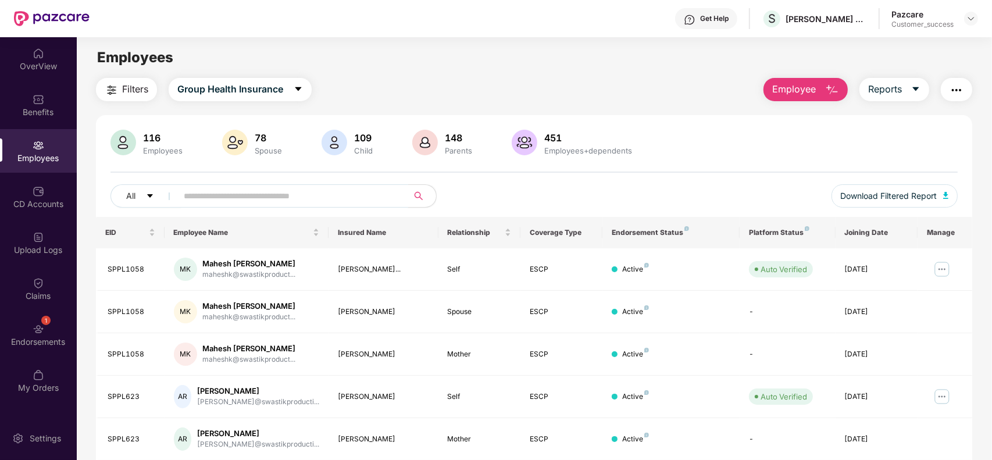
click at [279, 194] on input "text" at bounding box center [288, 195] width 209 height 17
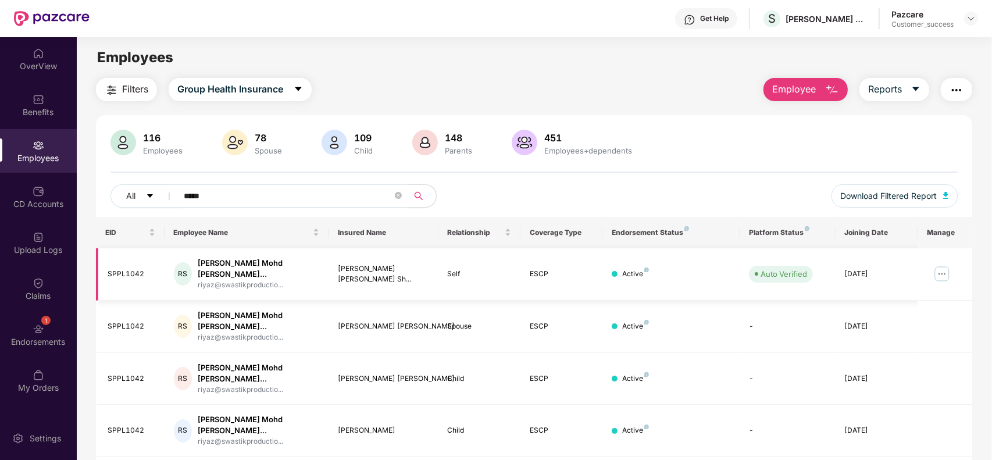
type input "*****"
click at [944, 267] on img at bounding box center [942, 274] width 19 height 19
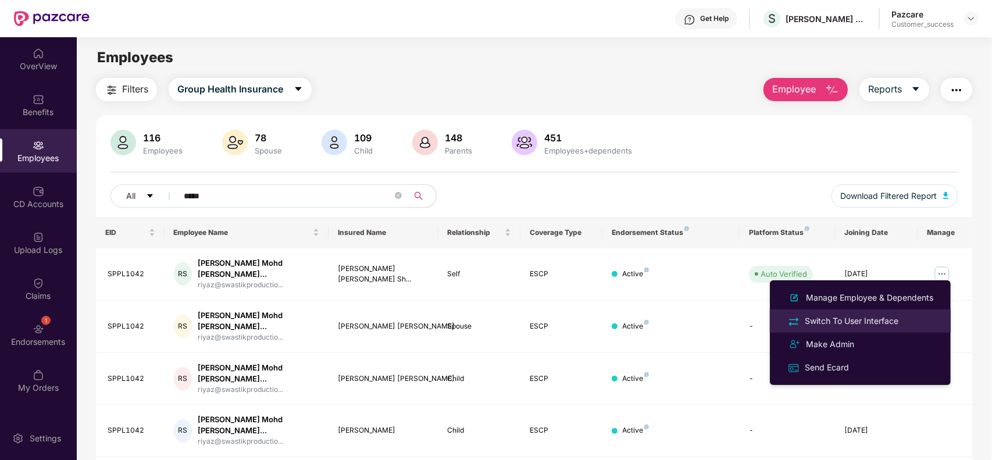
click at [862, 315] on div "Switch To User Interface" at bounding box center [851, 321] width 98 height 13
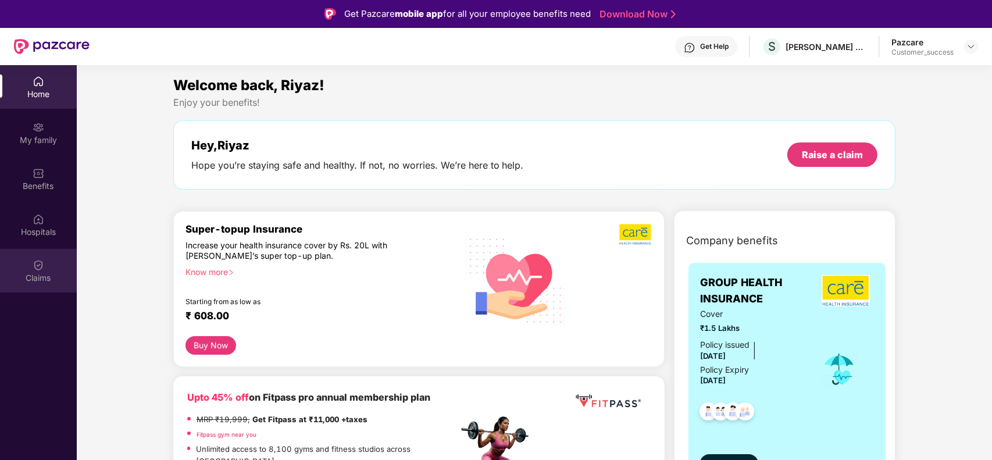
click at [42, 272] on div "Claims" at bounding box center [38, 278] width 77 height 12
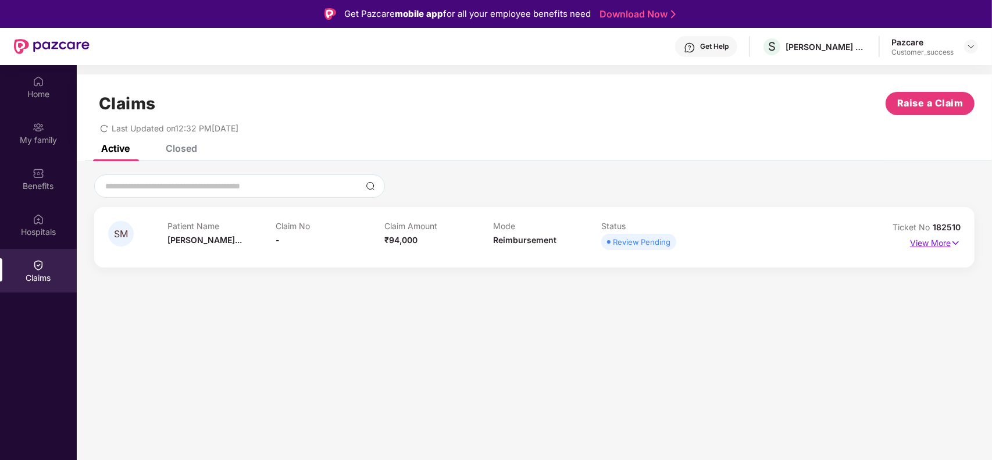
click at [930, 237] on p "View More" at bounding box center [935, 242] width 51 height 16
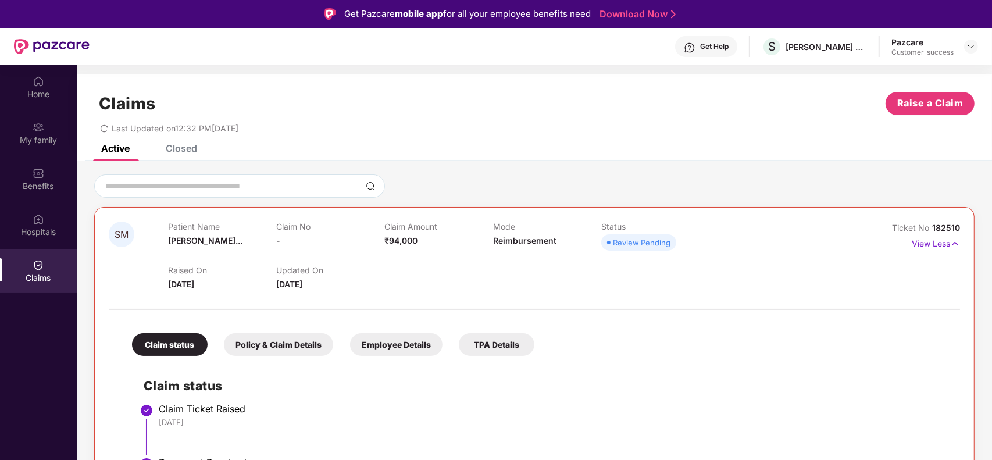
click at [591, 278] on div "Raised On [DATE] Updated On [DATE]" at bounding box center [493, 272] width 650 height 37
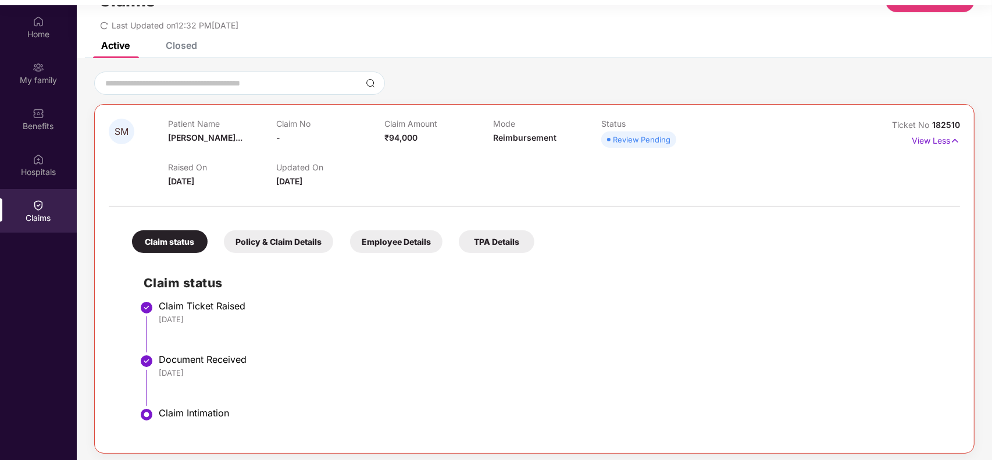
scroll to position [65, 0]
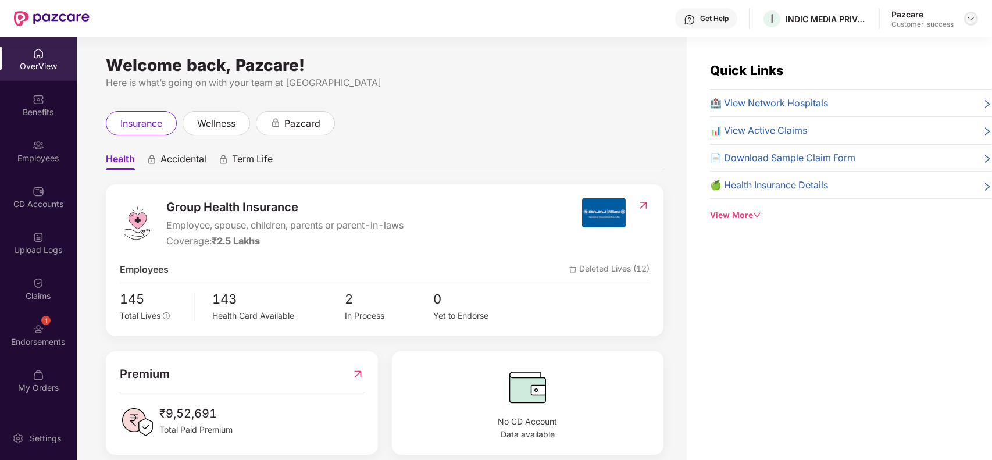
click at [973, 16] on img at bounding box center [970, 18] width 9 height 9
click at [913, 48] on div at bounding box center [931, 36] width 110 height 23
click at [970, 21] on img at bounding box center [970, 18] width 9 height 9
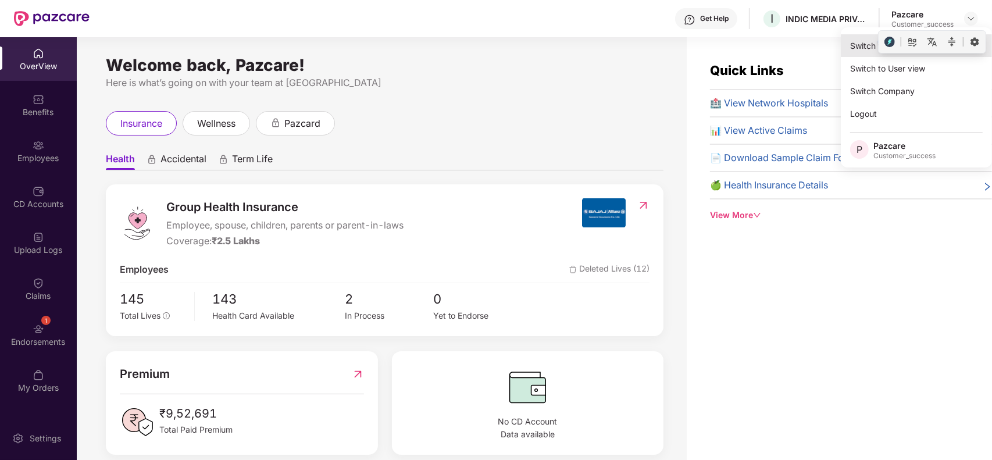
click at [856, 47] on div "Switch to partner view" at bounding box center [916, 45] width 151 height 23
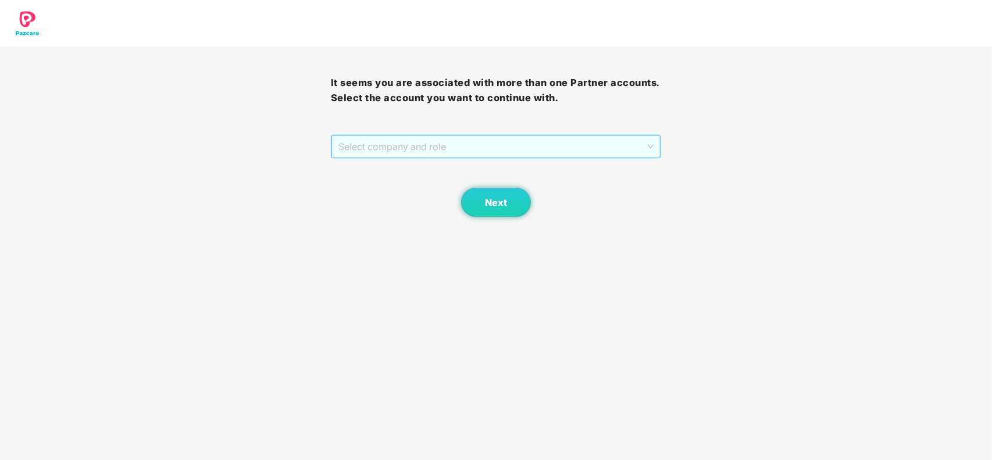
click at [449, 148] on span "Select company and role" at bounding box center [496, 146] width 316 height 22
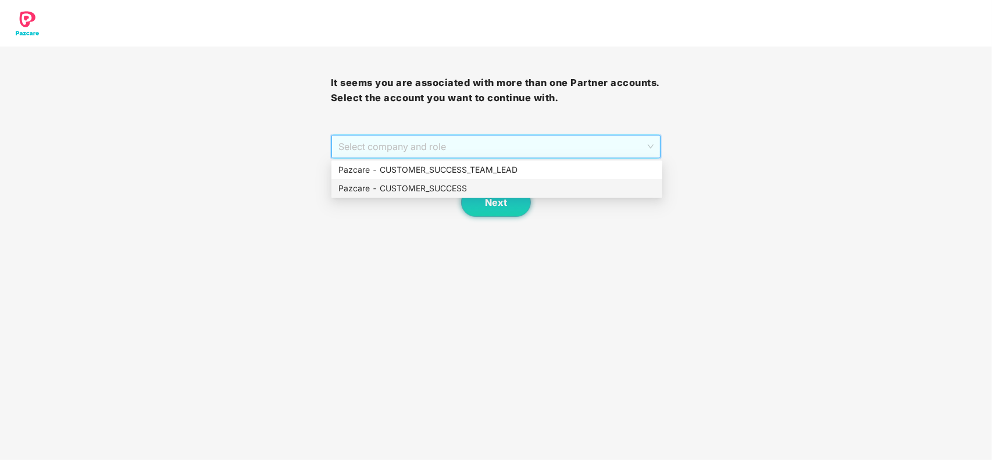
click at [426, 184] on div "Pazcare - CUSTOMER_SUCCESS" at bounding box center [496, 188] width 317 height 13
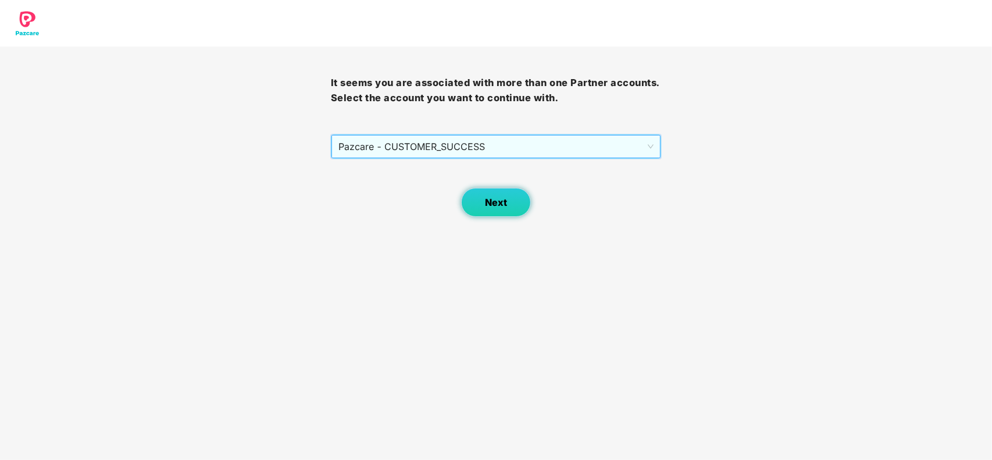
click at [492, 213] on button "Next" at bounding box center [496, 202] width 70 height 29
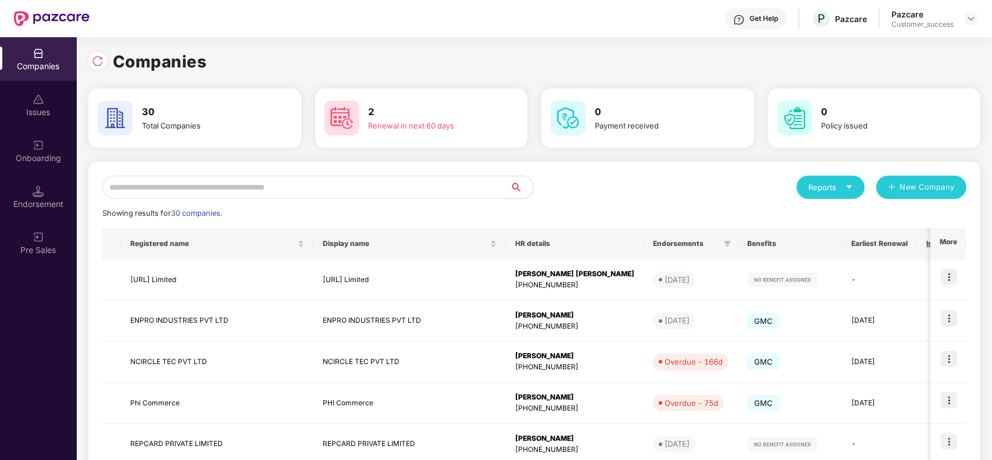
click at [266, 192] on input "text" at bounding box center [306, 187] width 408 height 23
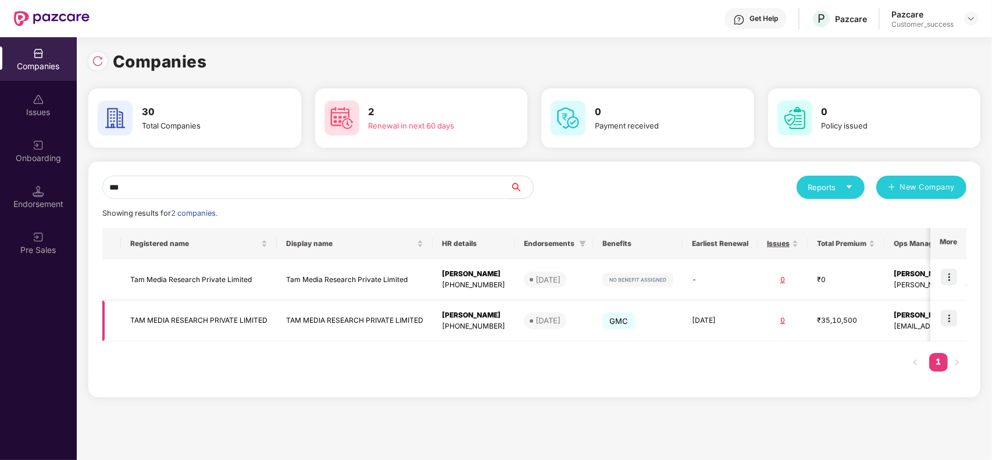
type input "***"
click at [945, 323] on img at bounding box center [949, 318] width 16 height 16
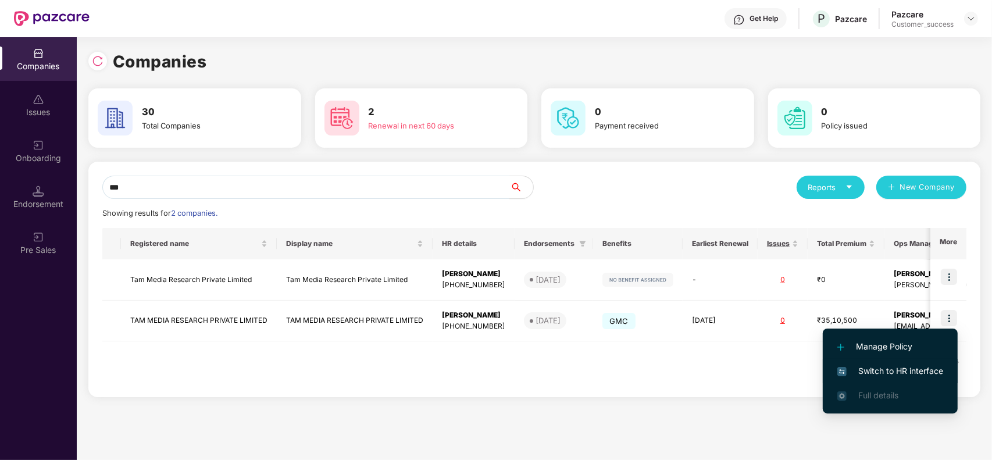
click at [879, 367] on span "Switch to HR interface" at bounding box center [890, 371] width 106 height 13
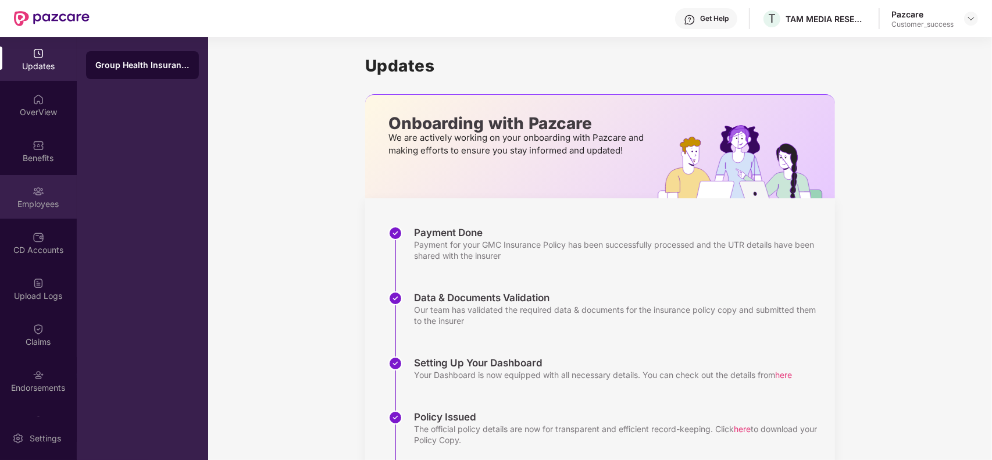
click at [33, 191] on img at bounding box center [39, 191] width 12 height 12
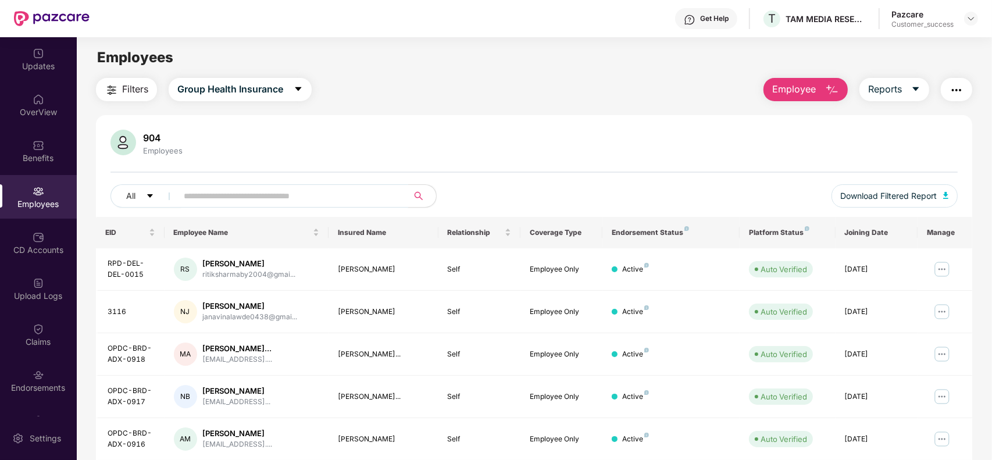
click at [212, 195] on input "text" at bounding box center [288, 195] width 209 height 17
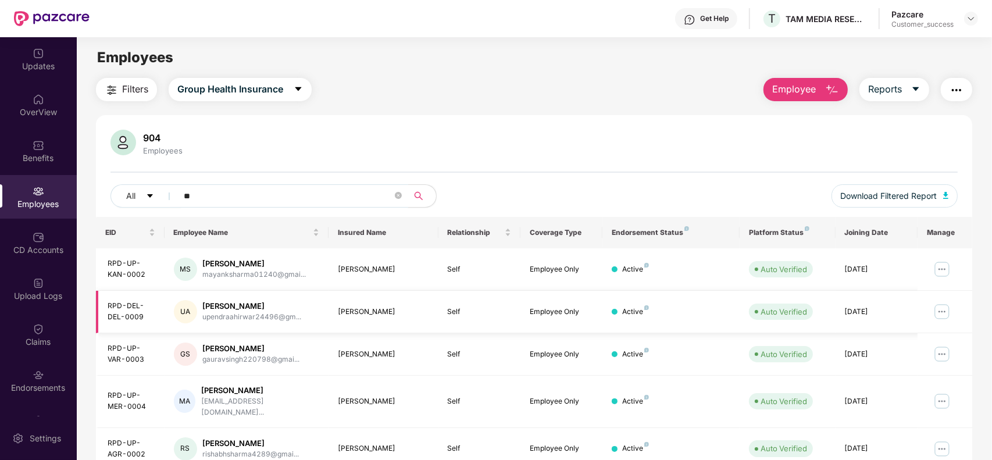
type input "**"
click at [949, 312] on img at bounding box center [942, 311] width 19 height 19
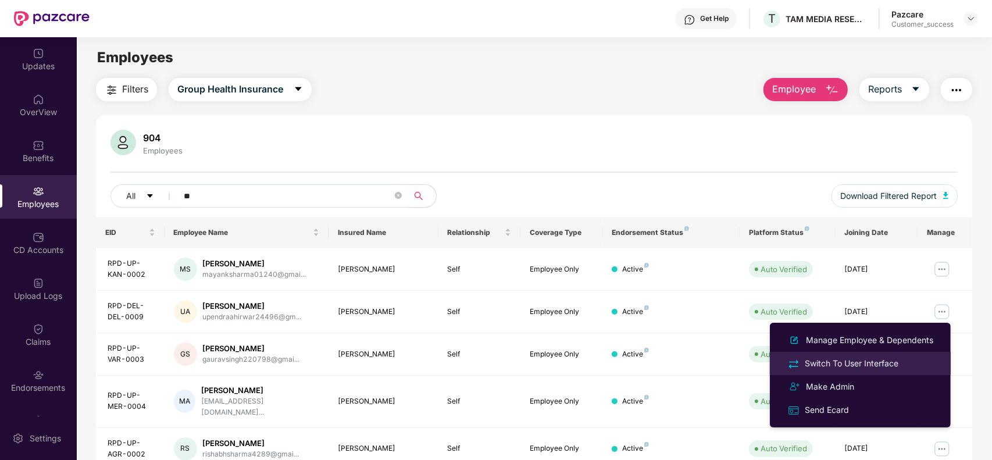
click at [852, 365] on div "Switch To User Interface" at bounding box center [851, 363] width 98 height 13
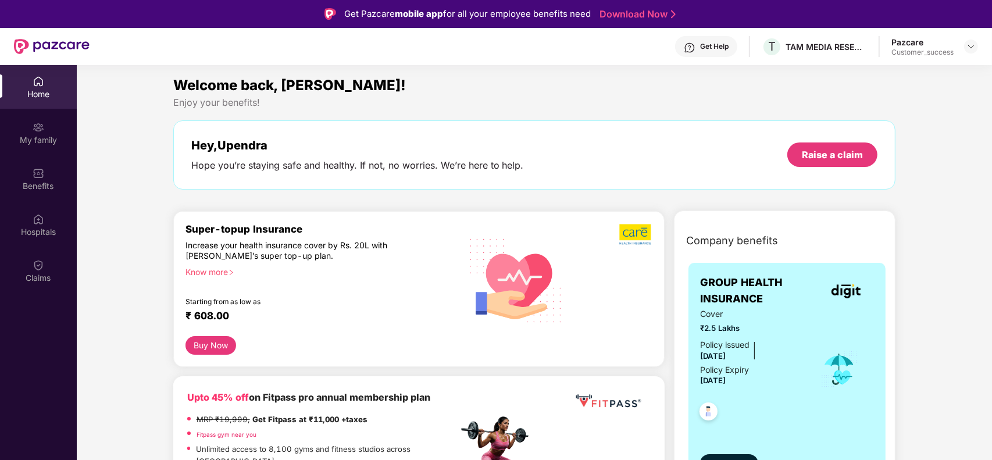
click at [746, 456] on button "View details" at bounding box center [729, 463] width 58 height 19
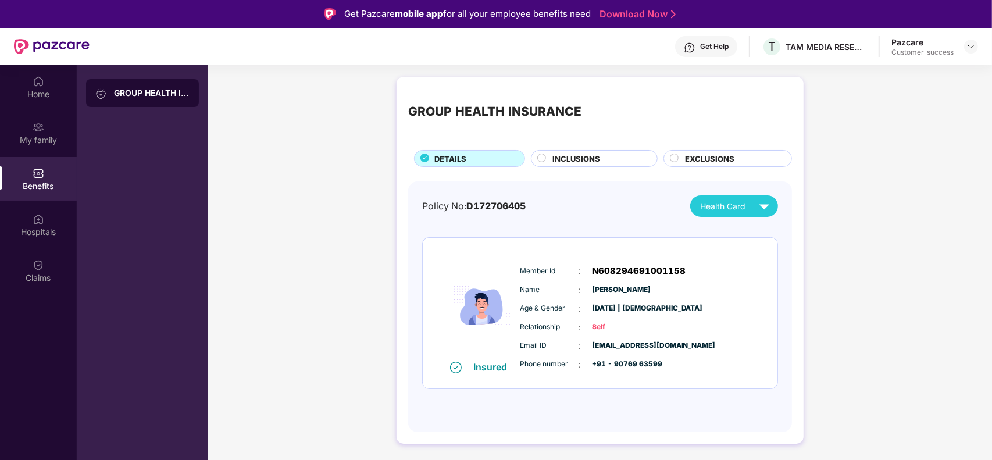
click at [603, 288] on span "[PERSON_NAME]" at bounding box center [621, 289] width 58 height 11
copy span "Upendra"
click at [972, 45] on img at bounding box center [970, 46] width 9 height 9
click at [867, 74] on div "Switch to partner view" at bounding box center [916, 73] width 151 height 23
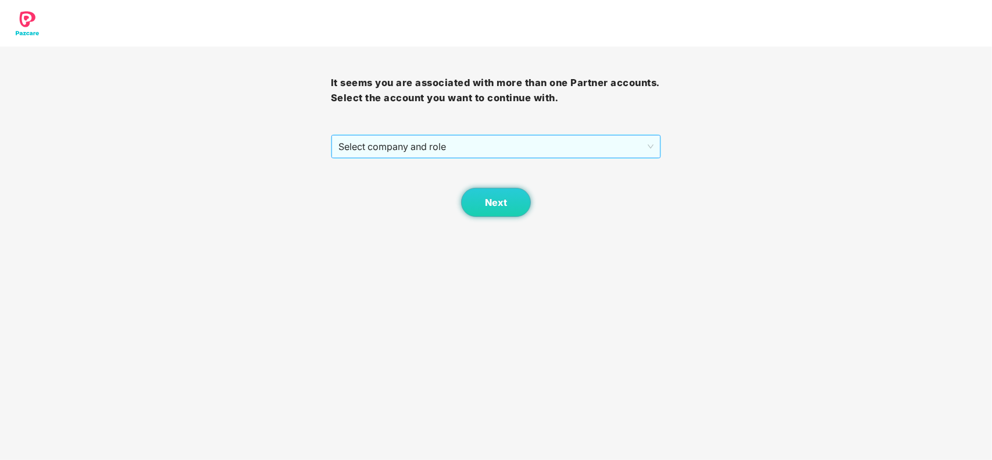
click at [480, 153] on span "Select company and role" at bounding box center [496, 146] width 316 height 22
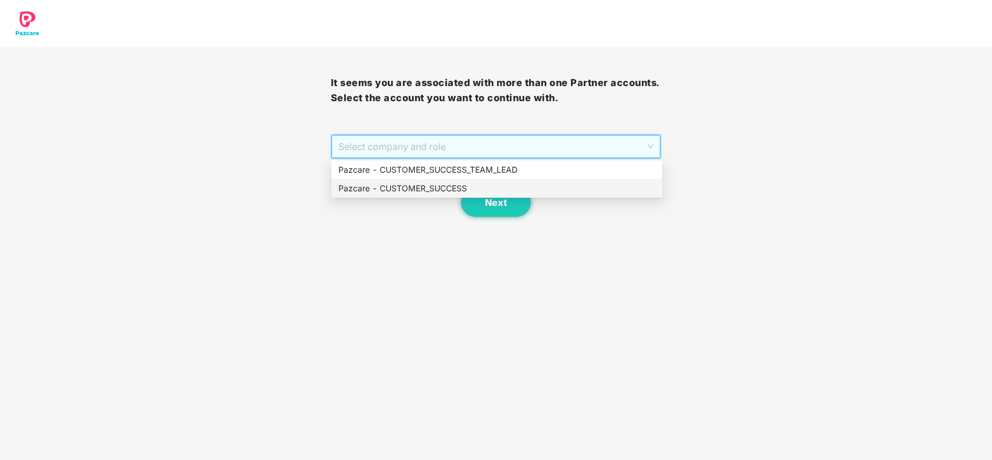
click at [434, 185] on div "Pazcare - CUSTOMER_SUCCESS" at bounding box center [496, 188] width 317 height 13
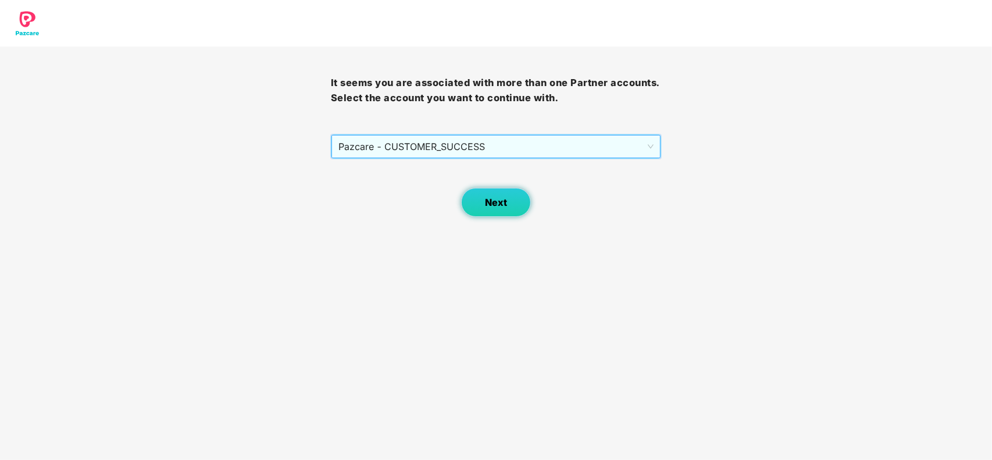
click at [474, 194] on button "Next" at bounding box center [496, 202] width 70 height 29
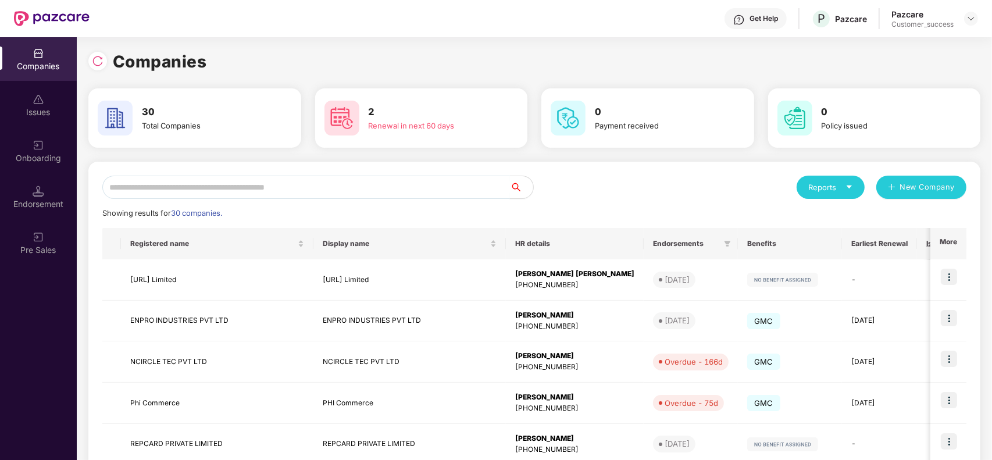
click at [291, 197] on input "text" at bounding box center [306, 187] width 408 height 23
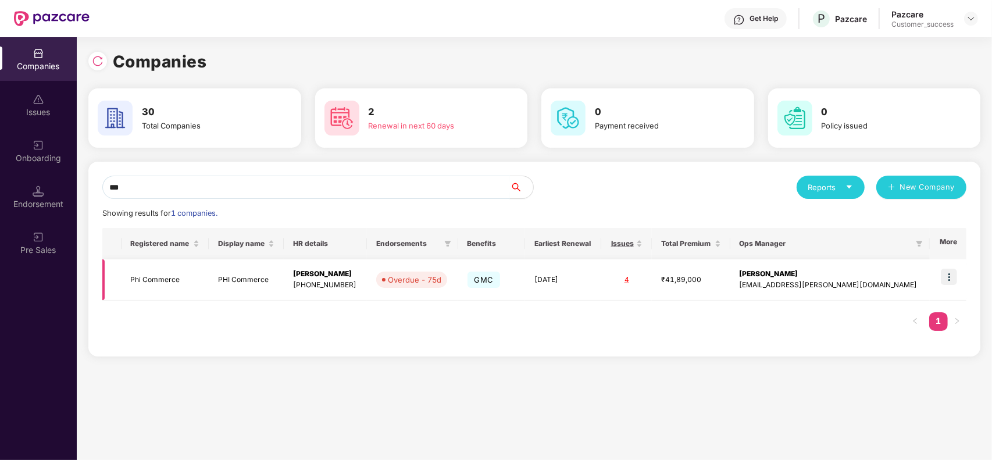
type input "***"
click at [945, 280] on img at bounding box center [949, 277] width 16 height 16
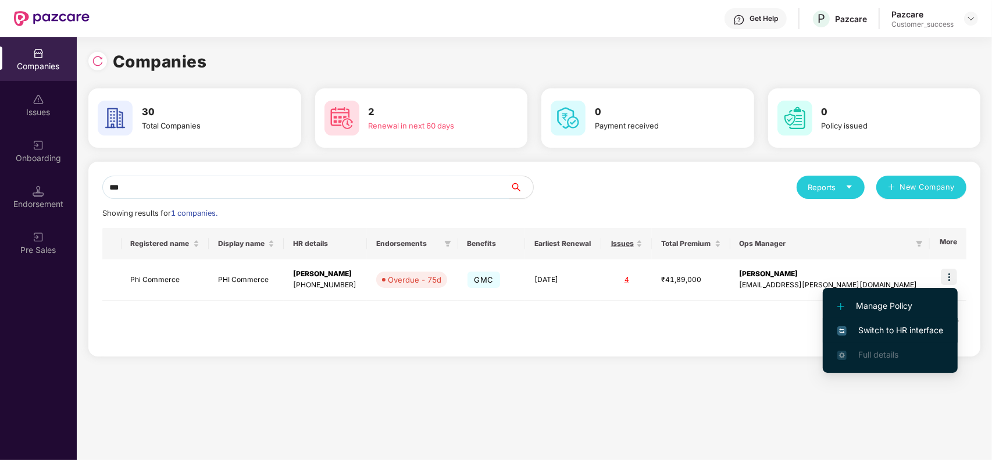
click at [873, 326] on span "Switch to HR interface" at bounding box center [890, 330] width 106 height 13
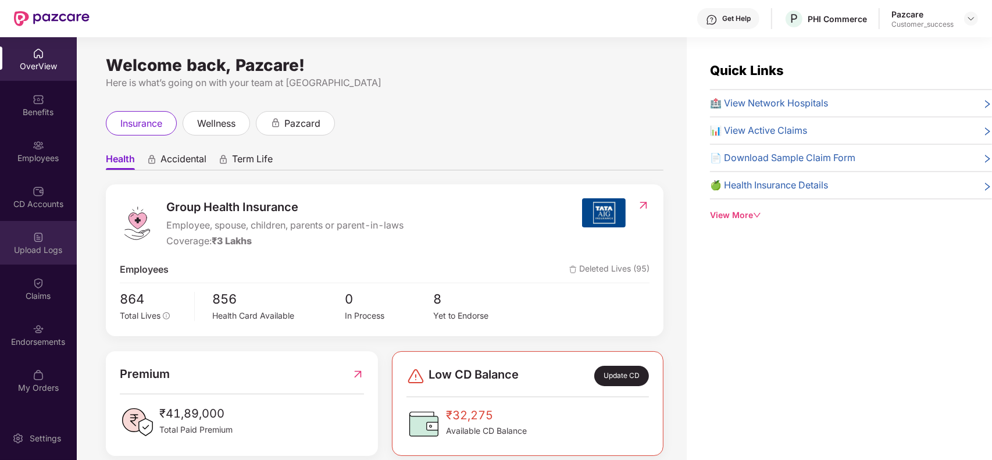
click at [47, 248] on div "Upload Logs" at bounding box center [38, 250] width 77 height 12
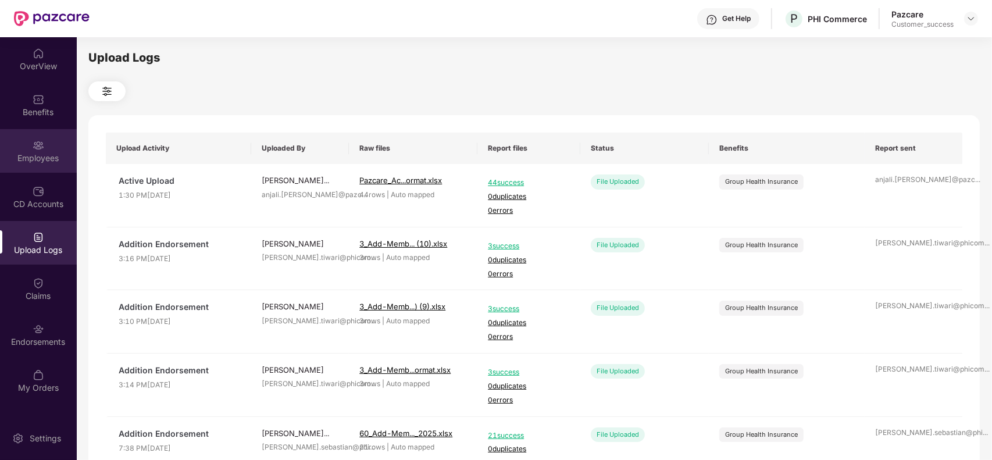
click at [35, 152] on div "Employees" at bounding box center [38, 158] width 77 height 12
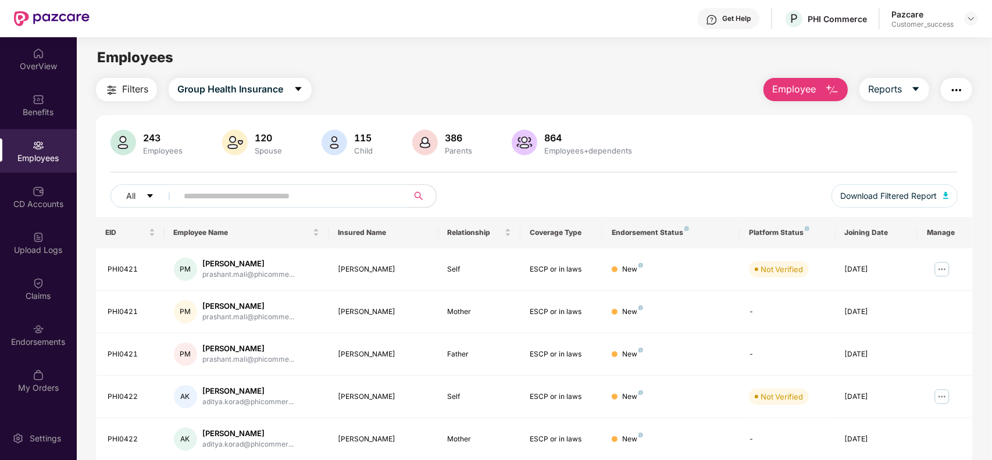
click at [227, 198] on input "text" at bounding box center [288, 195] width 209 height 17
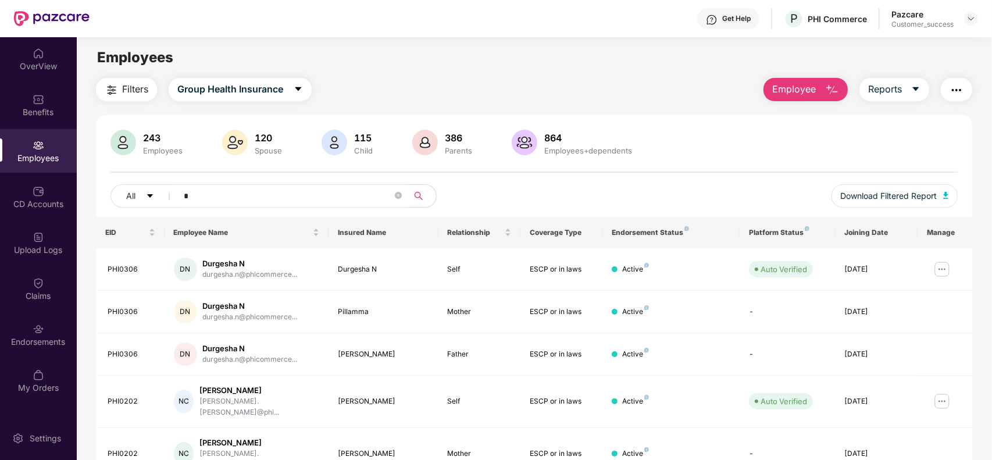
paste input "******"
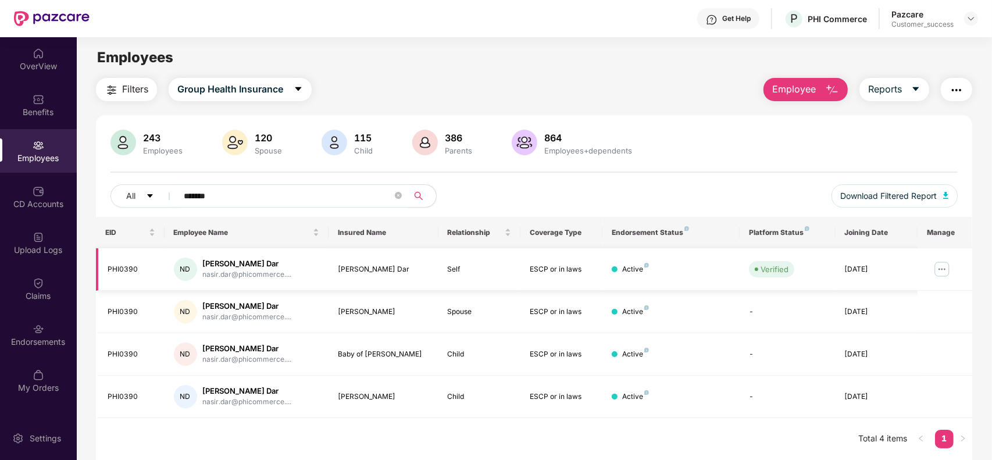
type input "*******"
click at [941, 268] on img at bounding box center [942, 269] width 19 height 19
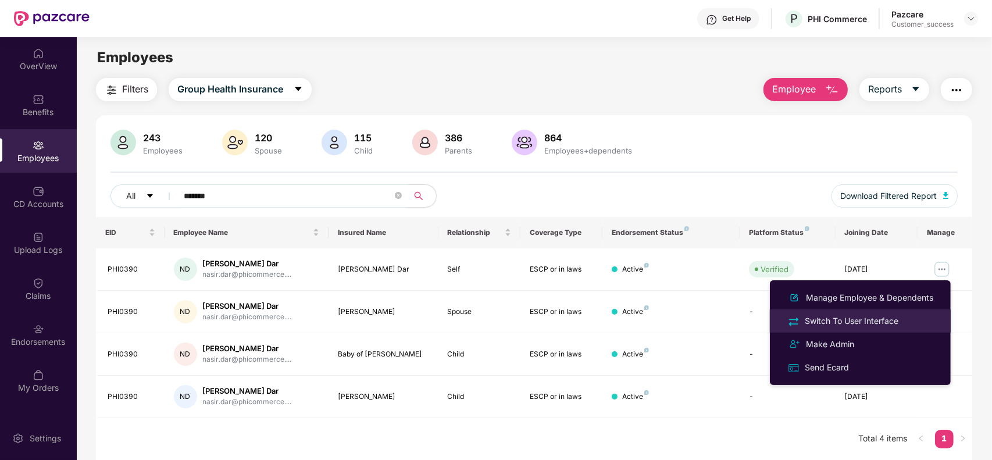
click at [855, 322] on div "Switch To User Interface" at bounding box center [851, 321] width 98 height 13
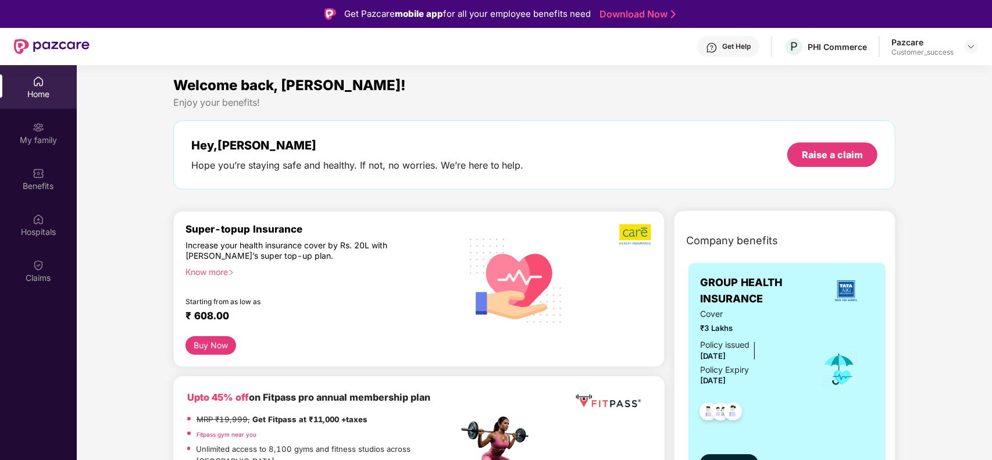
click at [736, 458] on button "View details" at bounding box center [729, 463] width 58 height 19
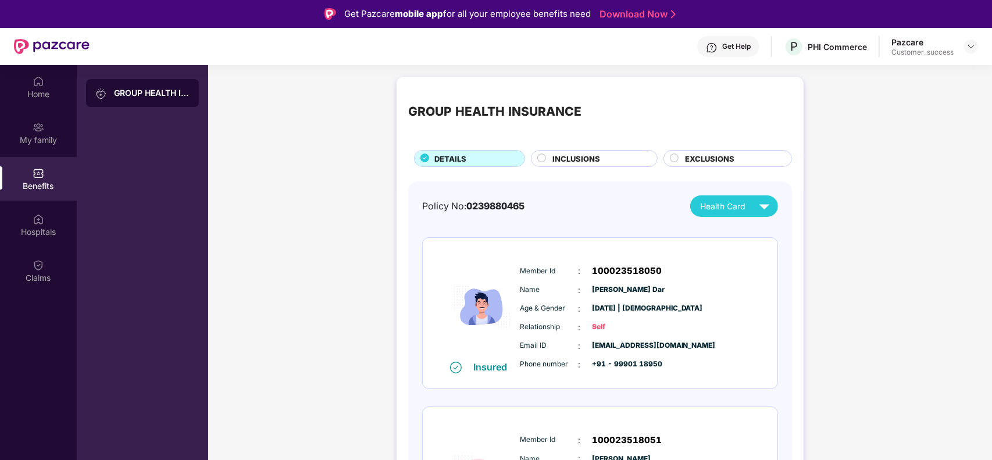
click at [573, 204] on div "Policy No: 0239880465 Health Card" at bounding box center [600, 206] width 356 height 22
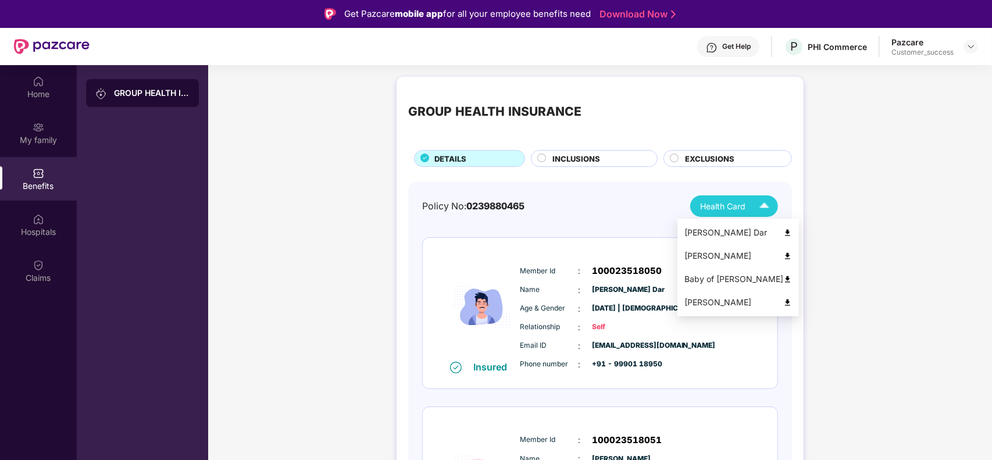
click at [717, 206] on span "Health Card" at bounding box center [722, 206] width 45 height 13
click at [783, 280] on img at bounding box center [787, 279] width 9 height 9
